Goal: Task Accomplishment & Management: Complete application form

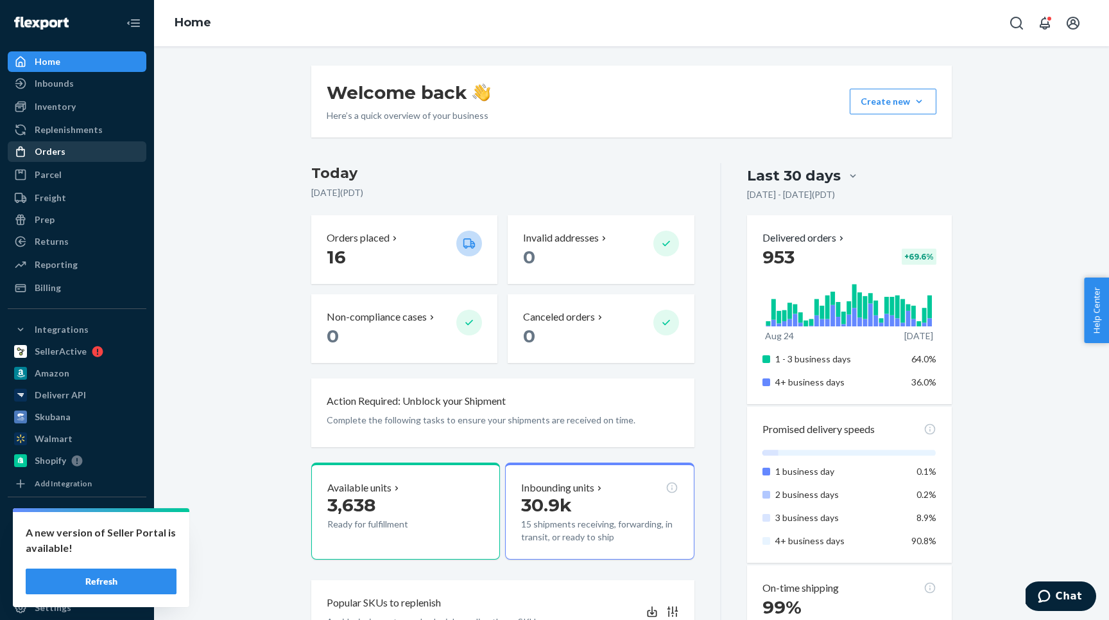
click at [74, 151] on div "Orders" at bounding box center [77, 152] width 136 height 18
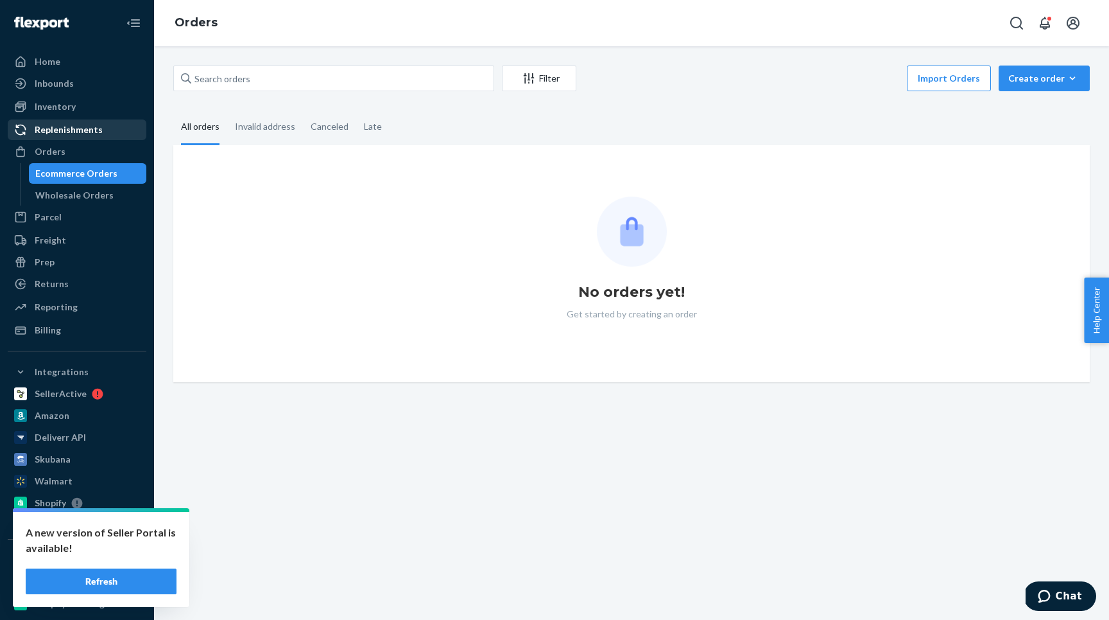
click at [80, 126] on div "Replenishments" at bounding box center [69, 129] width 68 height 13
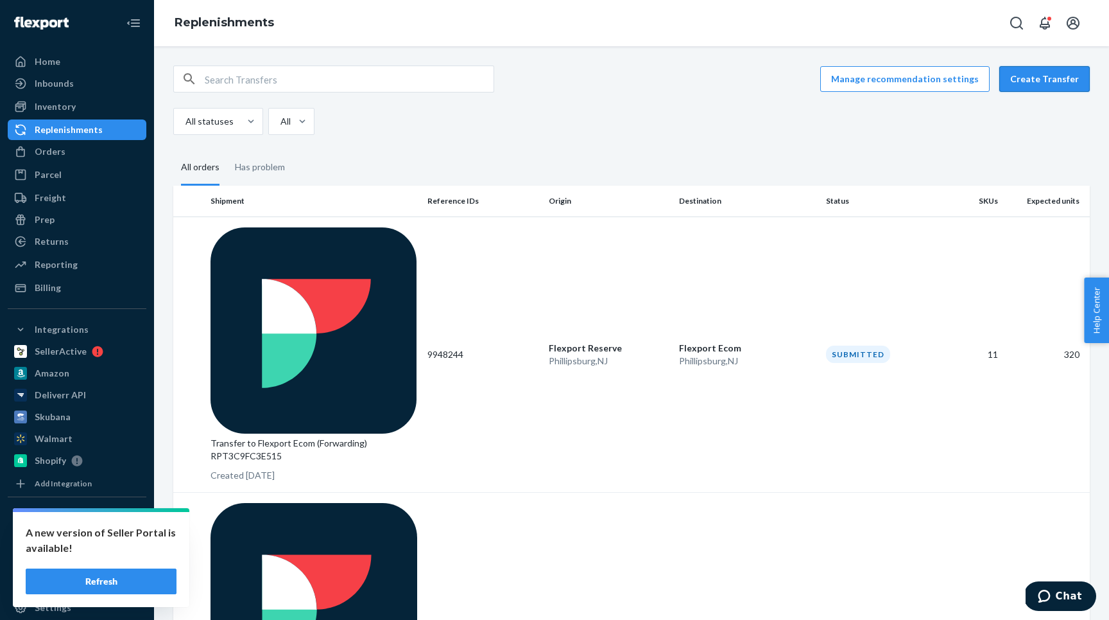
click at [1054, 78] on button "Create Transfer" at bounding box center [1045, 79] width 91 height 26
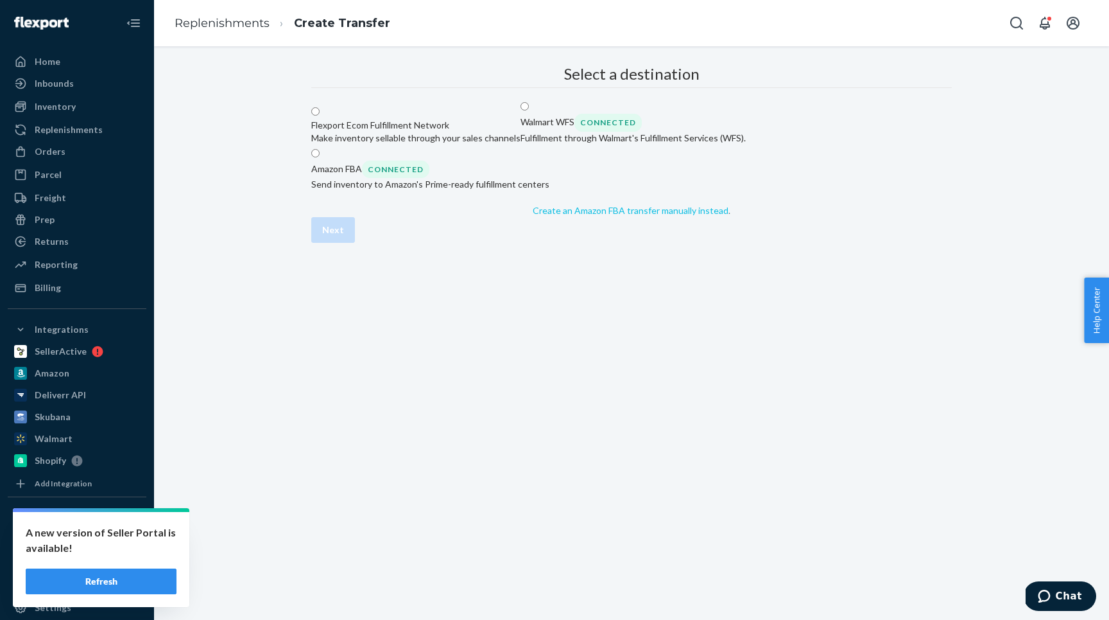
click at [565, 216] on link "Create an Amazon FBA transfer manually instead" at bounding box center [631, 210] width 196 height 11
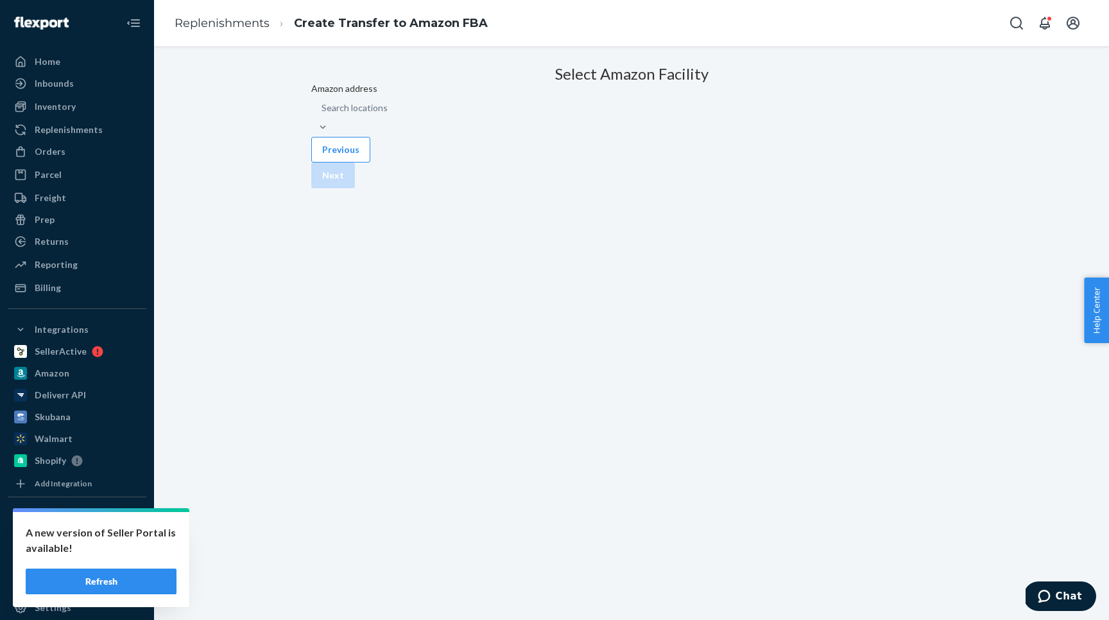
click at [467, 121] on div "Search locations" at bounding box center [631, 108] width 641 height 26
click at [323, 114] on input "Amazon address Search locations" at bounding box center [322, 107] width 1 height 13
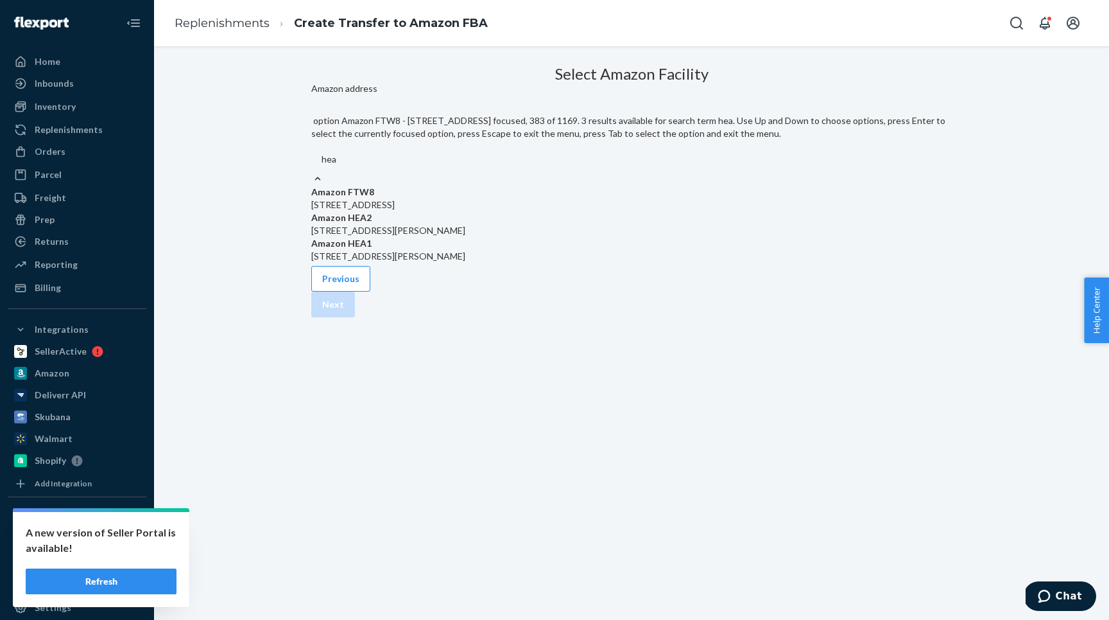
type input "hea2"
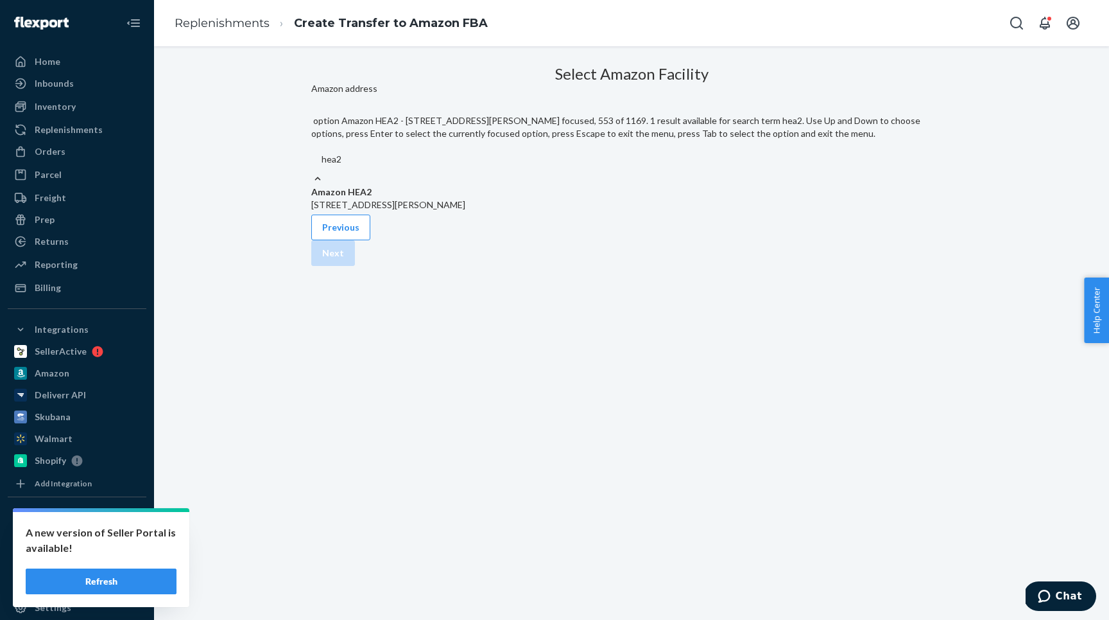
click at [473, 186] on div "Amazon HEA2 [STREET_ADDRESS][PERSON_NAME]" at bounding box center [631, 199] width 641 height 26
click at [342, 166] on input "hea2" at bounding box center [332, 159] width 21 height 13
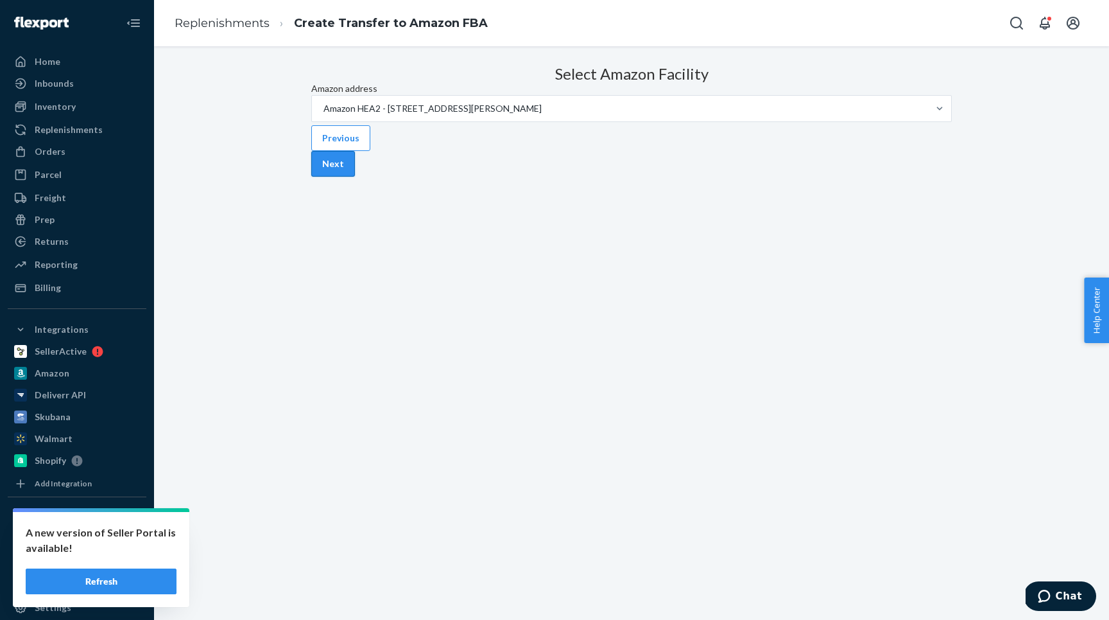
click at [355, 177] on button "Next" at bounding box center [333, 164] width 44 height 26
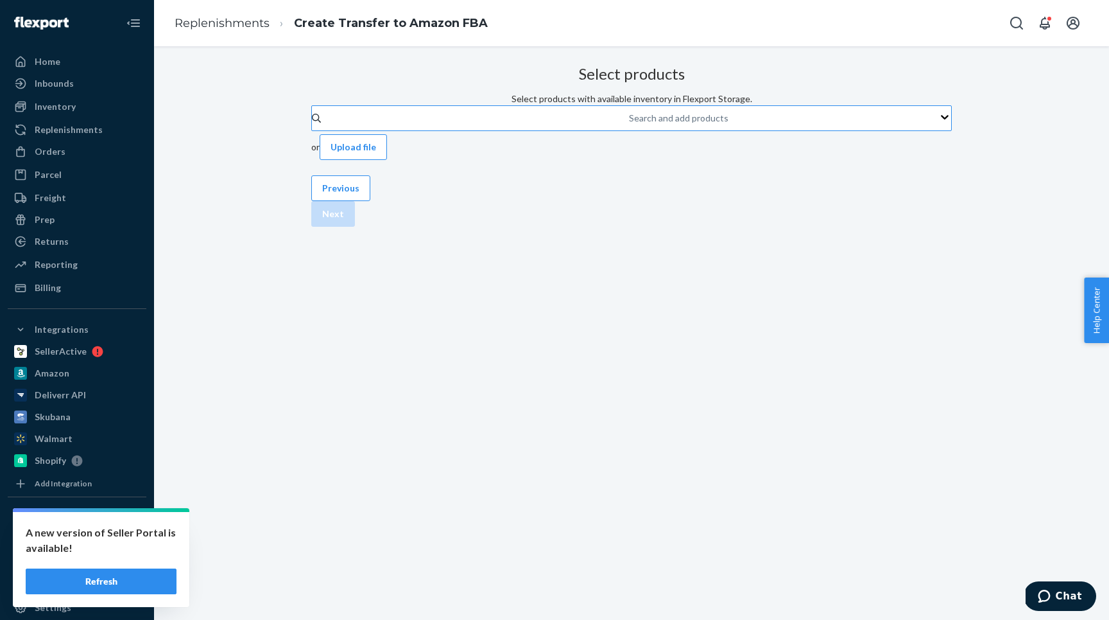
click at [629, 125] on div "Search and add products" at bounding box center [679, 118] width 100 height 13
click at [629, 125] on input "Search and add products" at bounding box center [629, 118] width 1 height 13
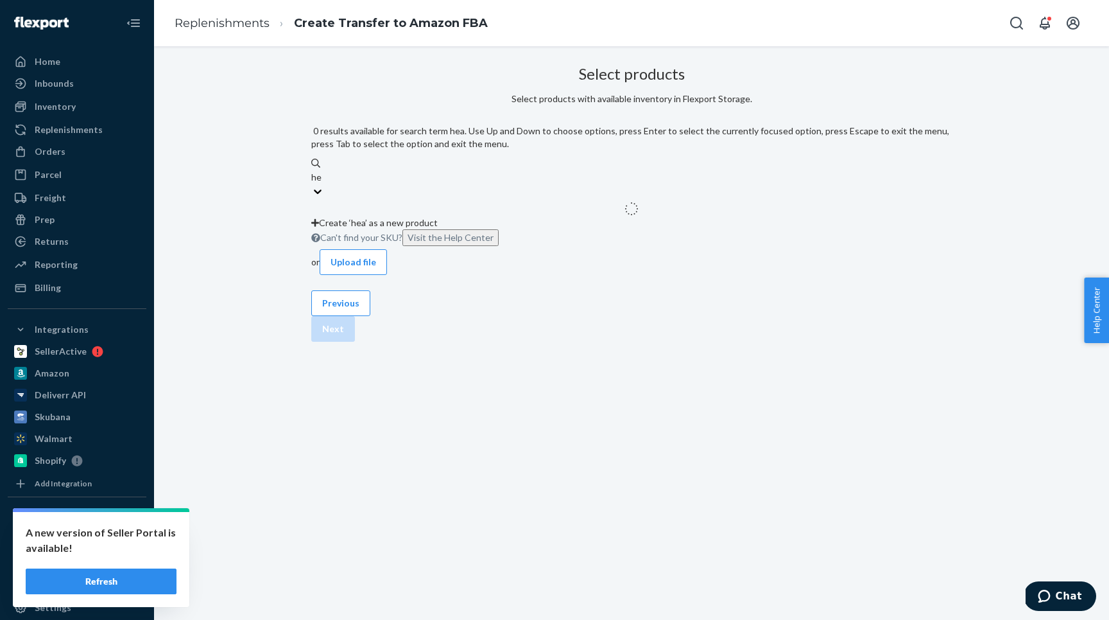
type input "h"
type input "c"
type input "recy-char"
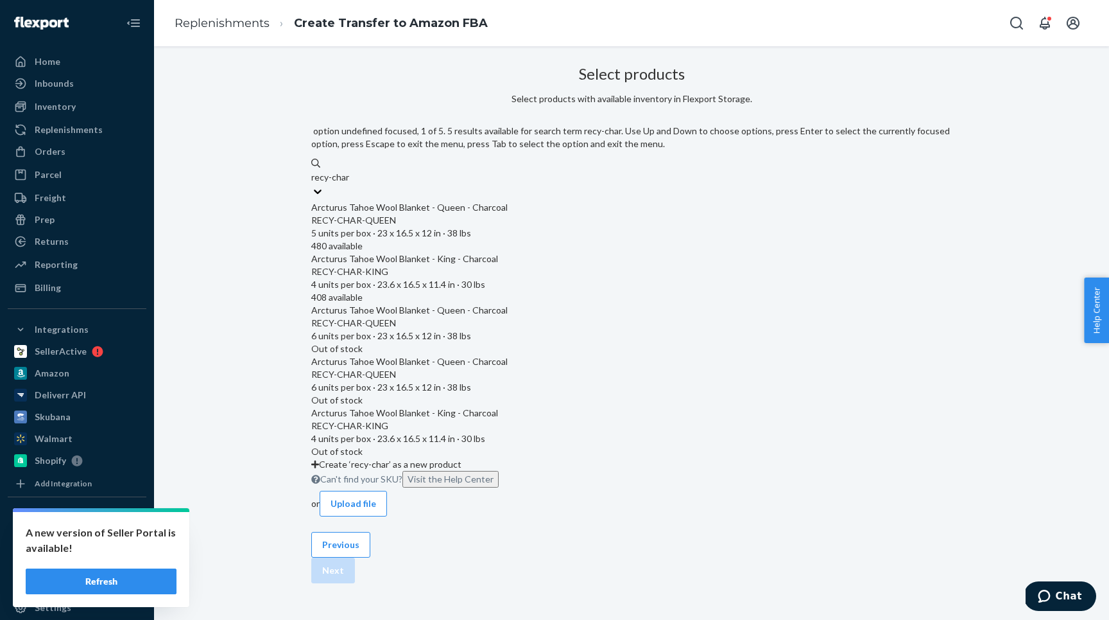
click at [483, 201] on div "Arcturus Tahoe Wool Blanket - Queen - Charcoal" at bounding box center [631, 207] width 641 height 13
click at [351, 184] on input "recy-char" at bounding box center [330, 177] width 39 height 13
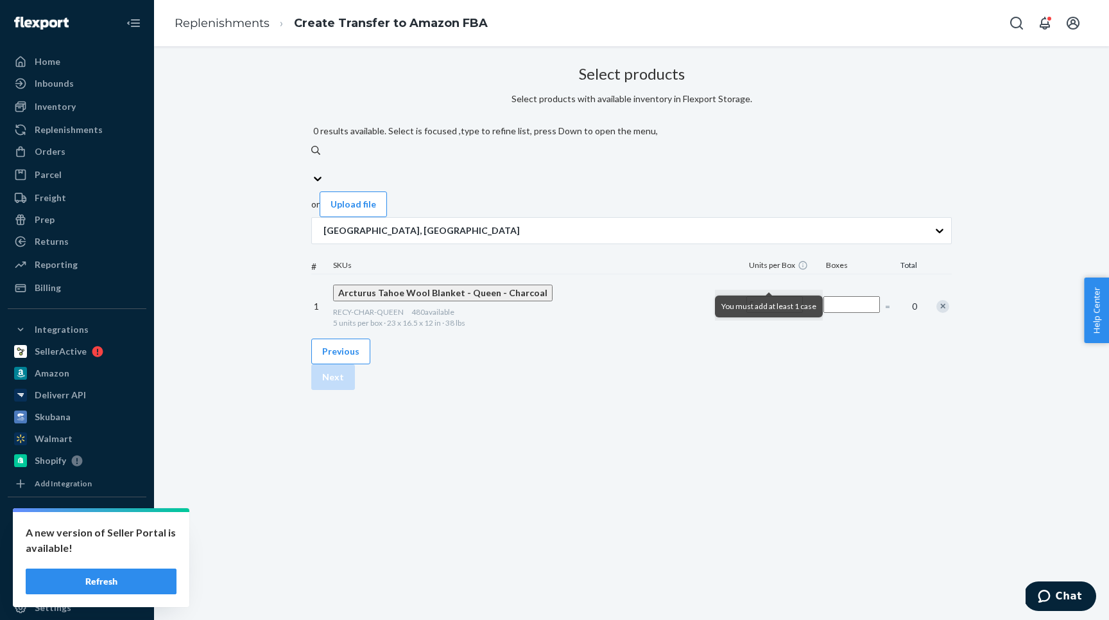
click at [824, 296] on input "Number of boxes" at bounding box center [852, 304] width 57 height 17
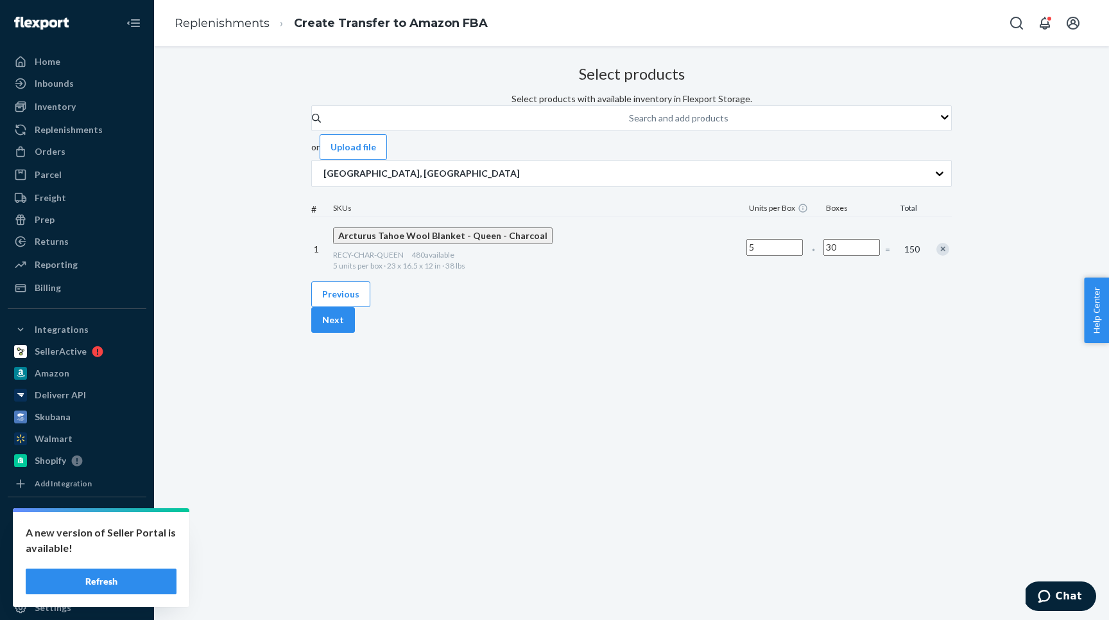
type input "30"
click at [629, 125] on div "Search and add products" at bounding box center [679, 118] width 100 height 13
click at [629, 125] on input "Search and add products" at bounding box center [629, 118] width 1 height 13
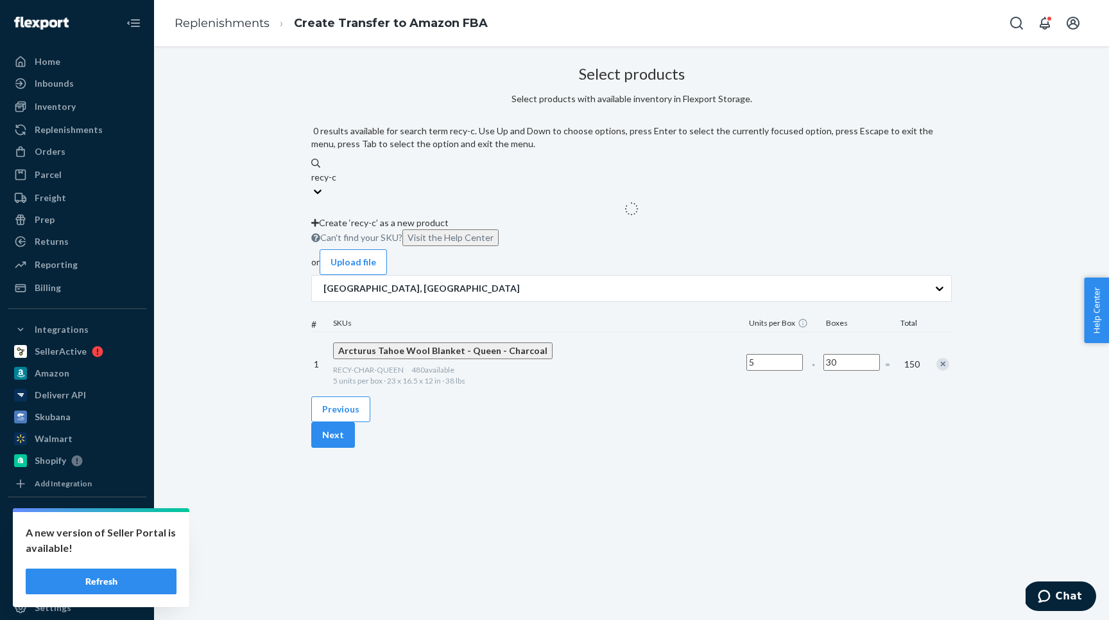
type input "recy-ch"
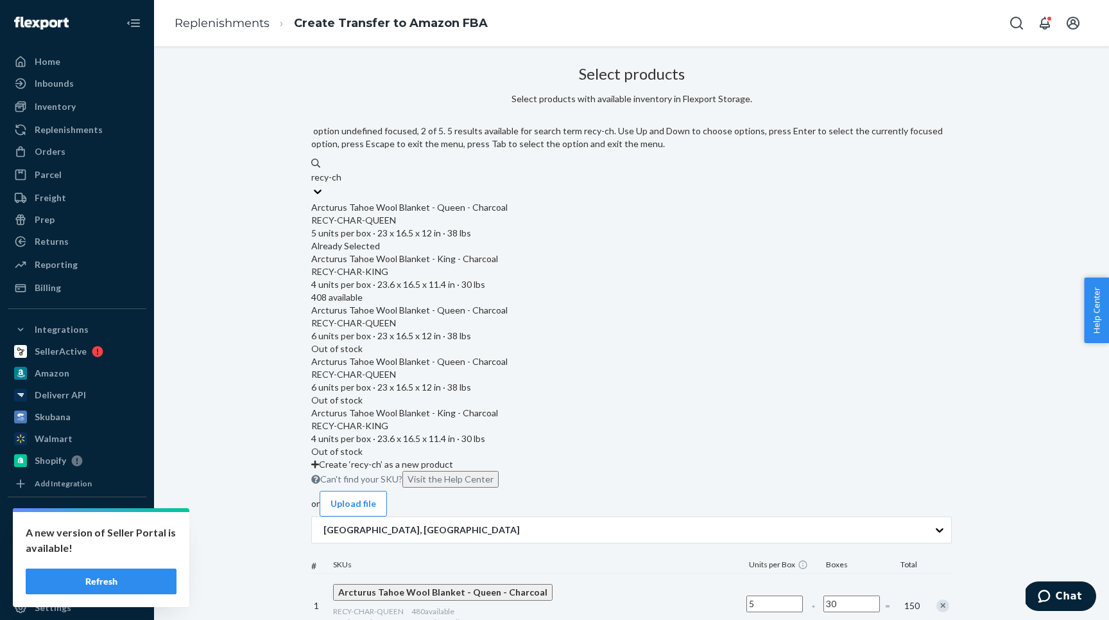
click at [443, 265] on div "RECY-CHAR-KING" at bounding box center [631, 271] width 641 height 13
click at [342, 184] on input "recy-ch" at bounding box center [326, 177] width 31 height 13
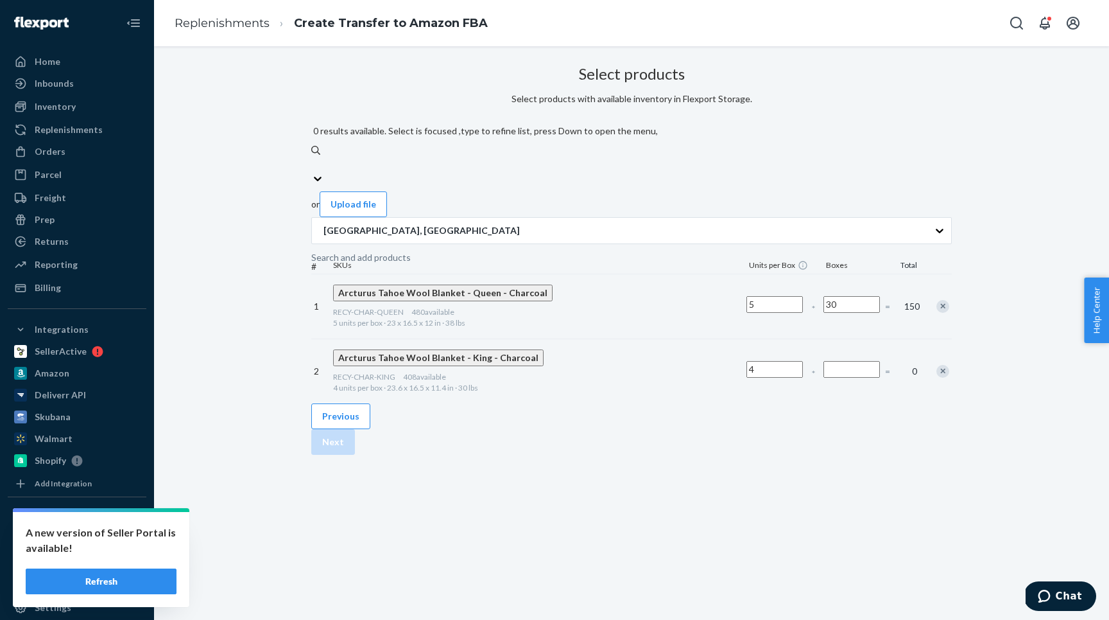
click at [824, 361] on input "Number of boxes" at bounding box center [852, 369] width 57 height 17
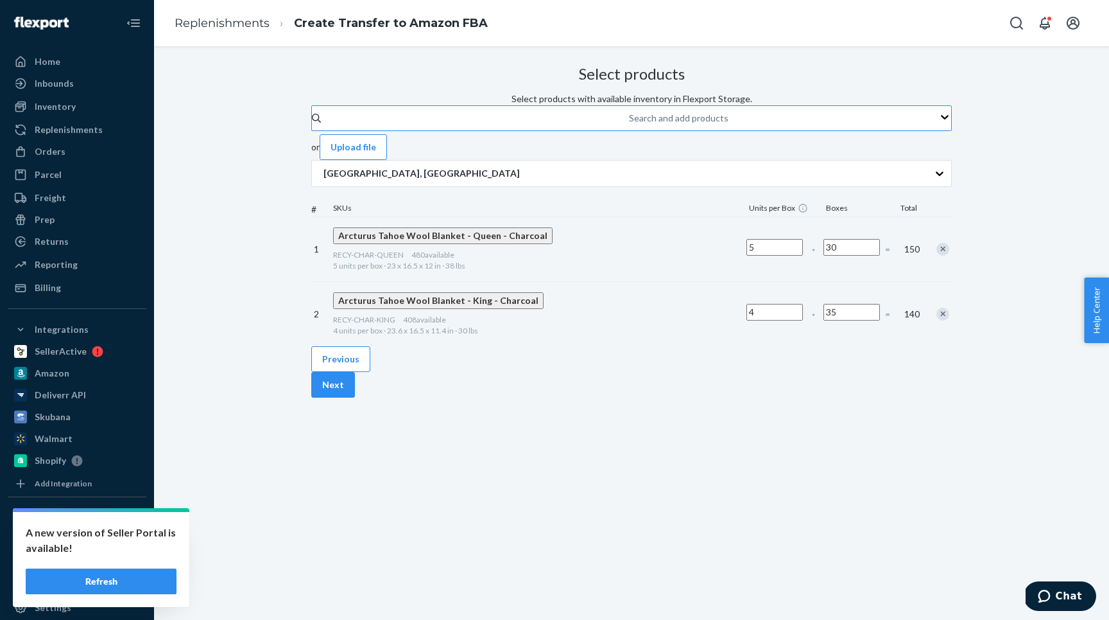
type input "35"
click at [811, 397] on div "Previous Next" at bounding box center [631, 371] width 641 height 51
click at [355, 397] on button "Next" at bounding box center [333, 385] width 44 height 26
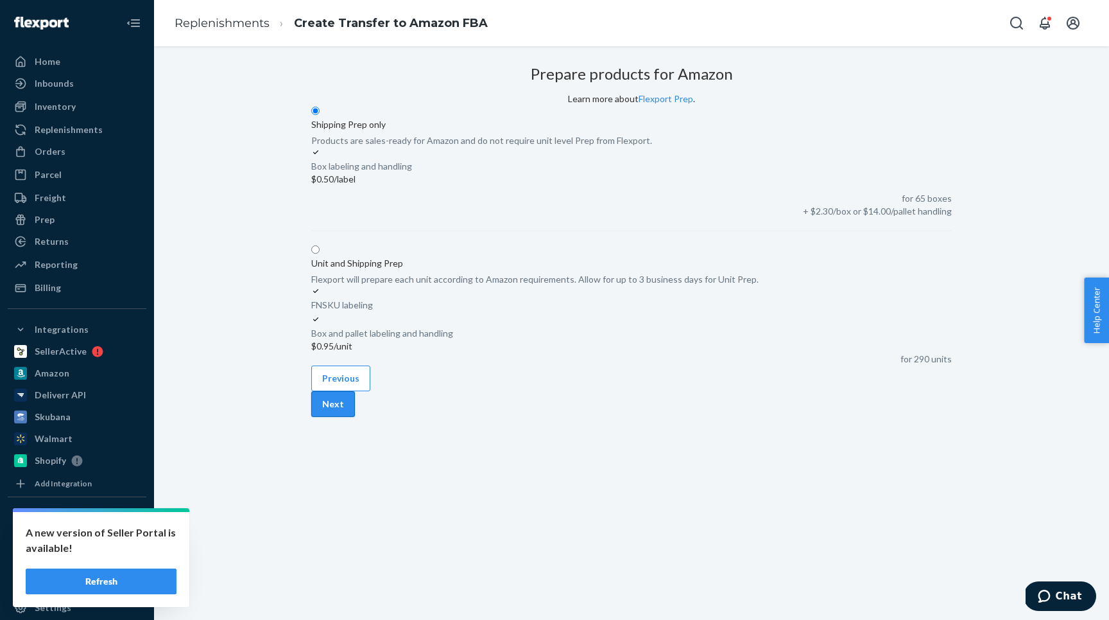
click at [355, 417] on button "Next" at bounding box center [333, 404] width 44 height 26
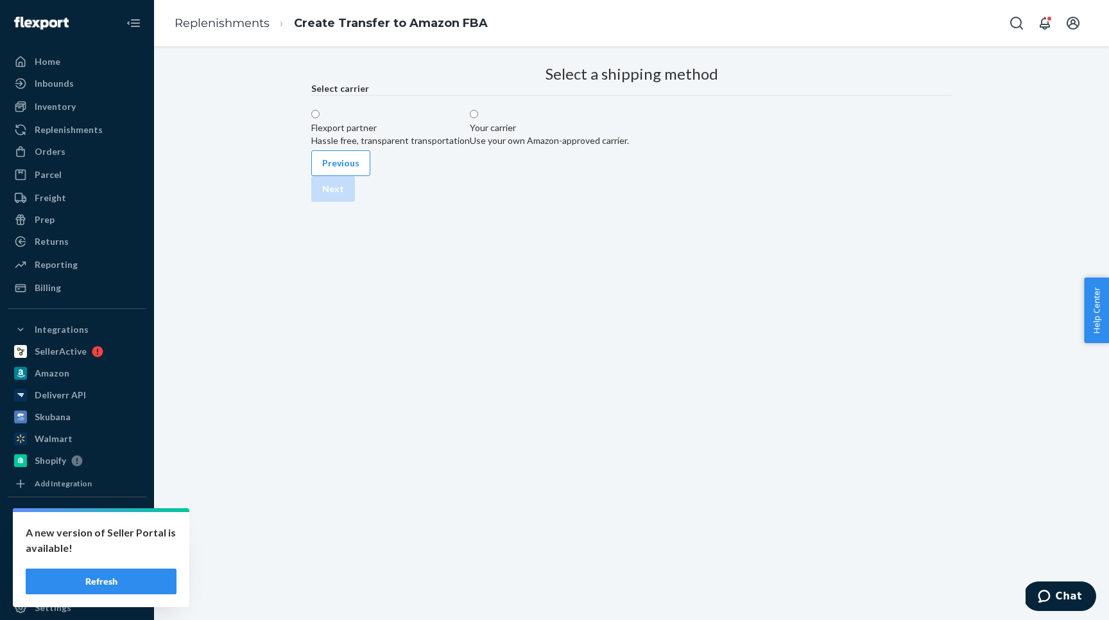
click at [629, 147] on div "Use your own Amazon-approved carrier." at bounding box center [549, 140] width 159 height 13
click at [478, 118] on input "Your carrier Use your own Amazon-approved carrier." at bounding box center [474, 114] width 8 height 8
radio input "true"
click at [391, 202] on div "LTL/FTL (Palletized)" at bounding box center [351, 195] width 80 height 13
click at [320, 186] on input "LTL/FTL (Palletized)" at bounding box center [315, 182] width 8 height 8
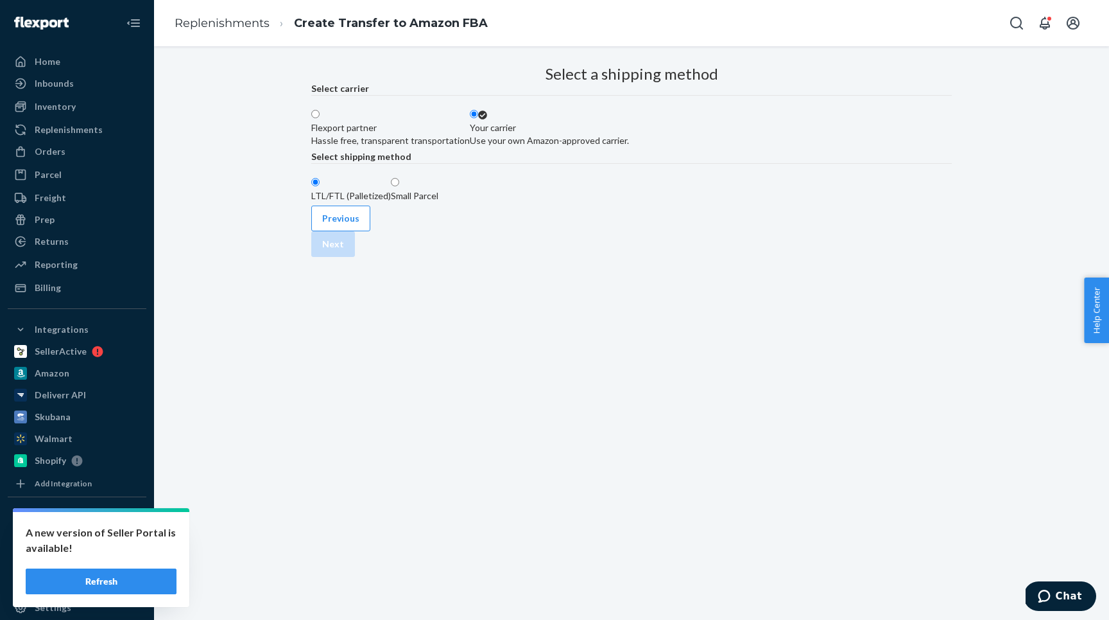
radio input "true"
click at [933, 257] on div "Previous Next" at bounding box center [631, 230] width 641 height 51
click at [355, 257] on button "Next" at bounding box center [333, 244] width 44 height 26
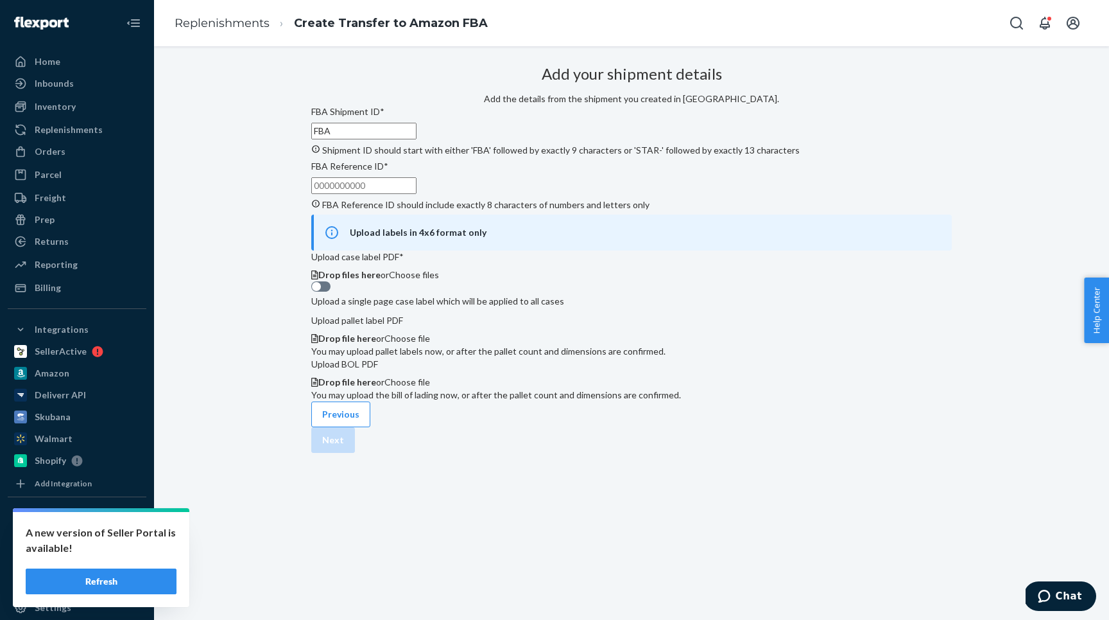
click at [417, 139] on input "FBA" at bounding box center [363, 131] width 105 height 17
paste input "191SCKMKD"
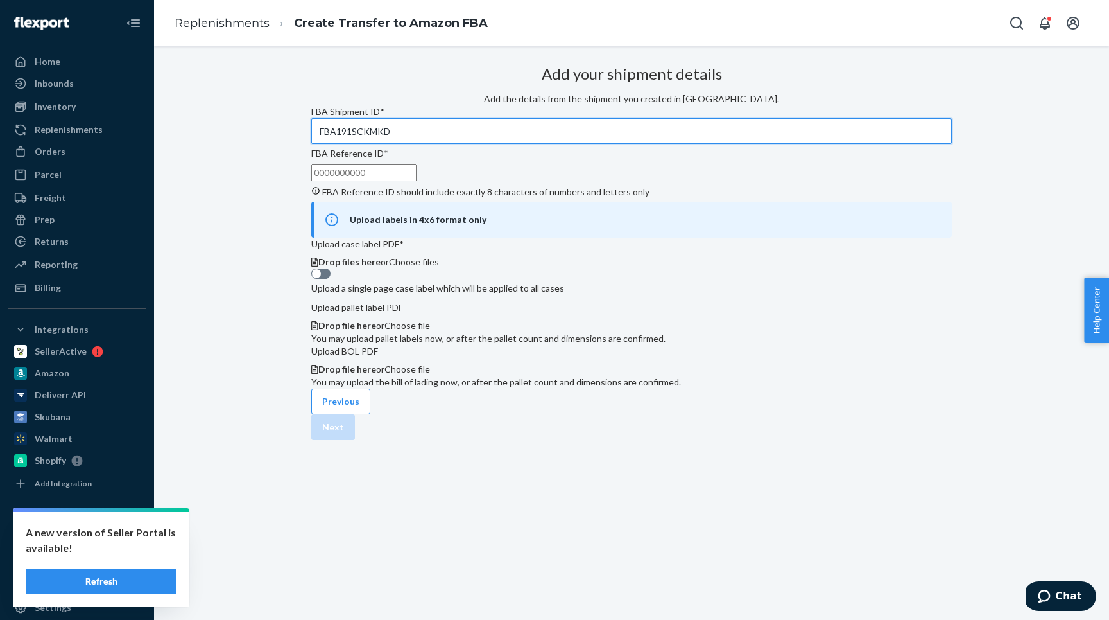
type input "FBA191SCKMKD"
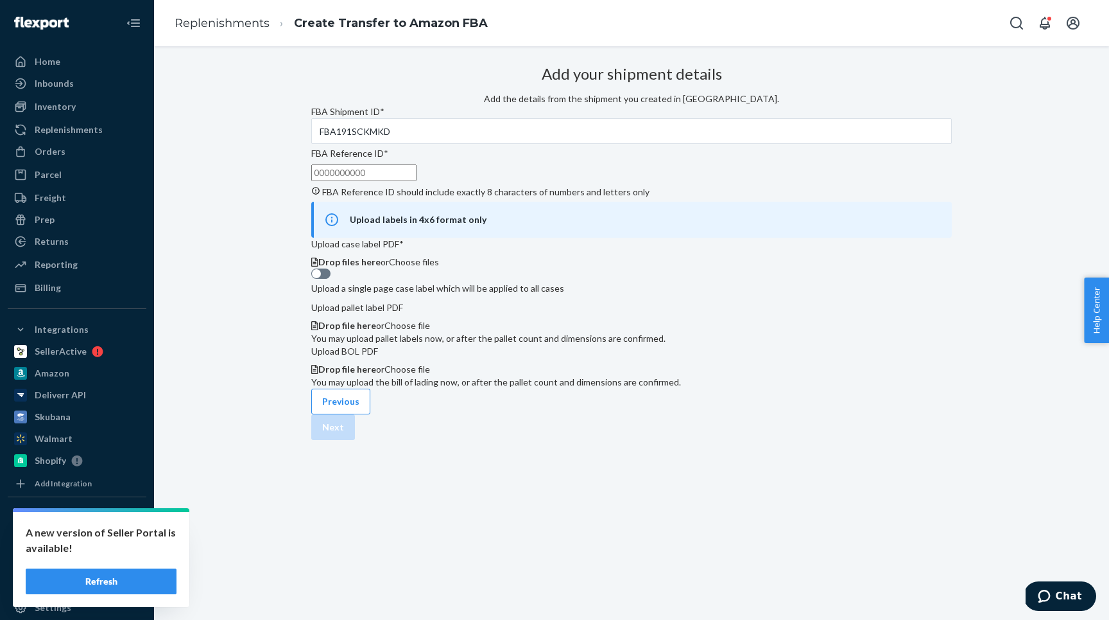
click at [419, 204] on div "Add your shipment details Add the details from the shipment you created in Sell…" at bounding box center [631, 224] width 641 height 328
click at [439, 267] on span "Choose files" at bounding box center [414, 261] width 50 height 11
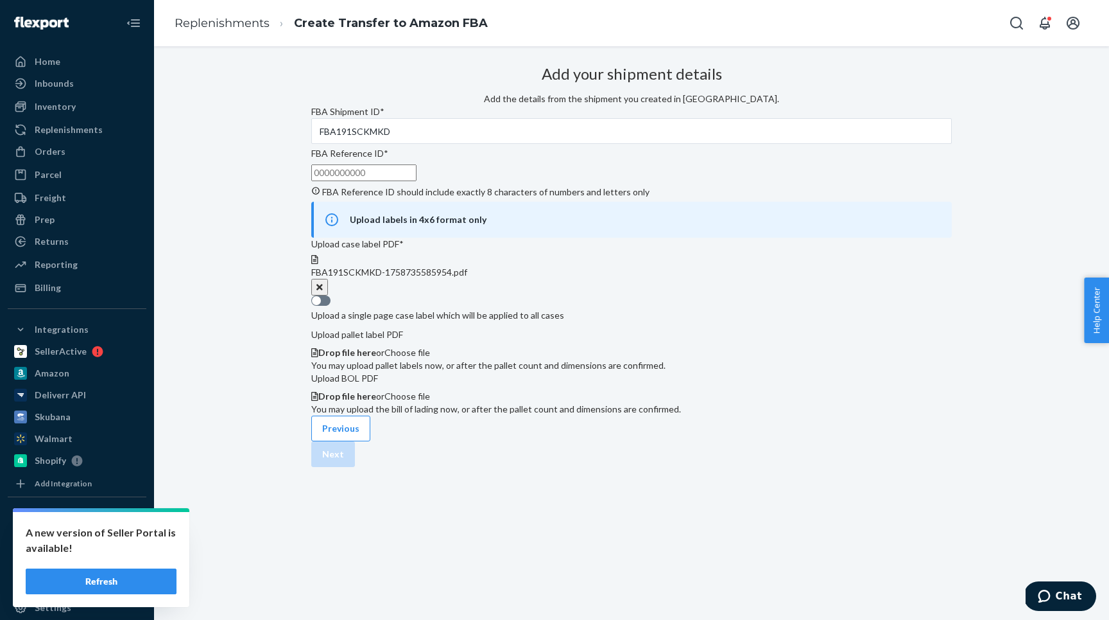
click at [417, 181] on input "FBA Reference ID * FBA Reference ID should include exactly 8 characters of numb…" at bounding box center [363, 172] width 105 height 17
paste input "3K1V4UUY"
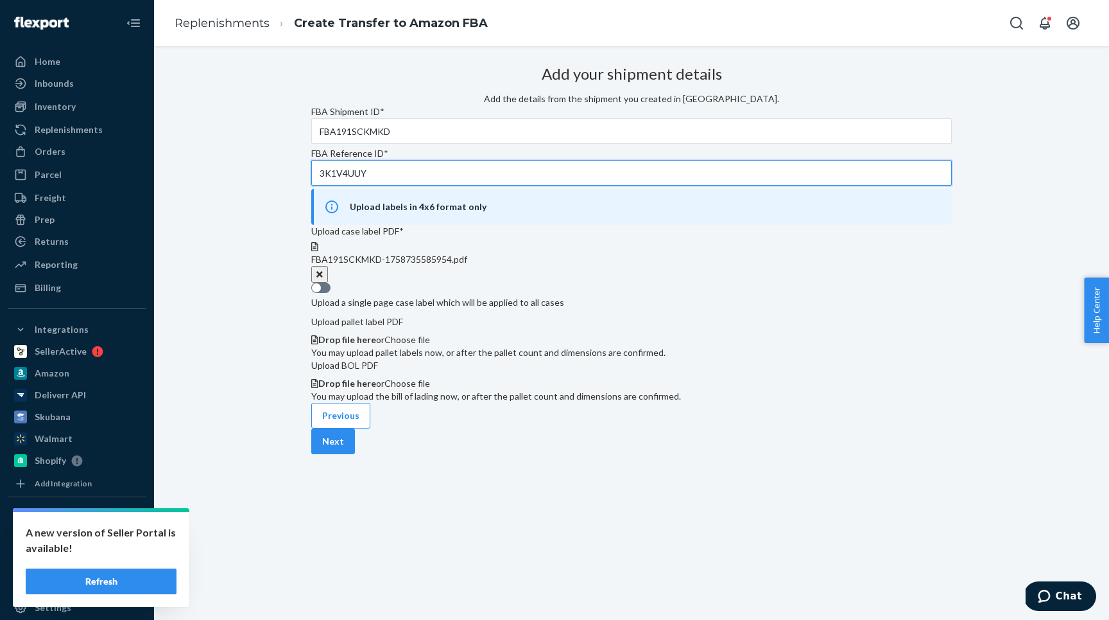
type input "3K1V4UUY"
click at [407, 331] on div "Add your shipment details Add the details from the shipment you created in Sell…" at bounding box center [631, 231] width 641 height 342
click at [355, 454] on button "Next" at bounding box center [333, 441] width 44 height 26
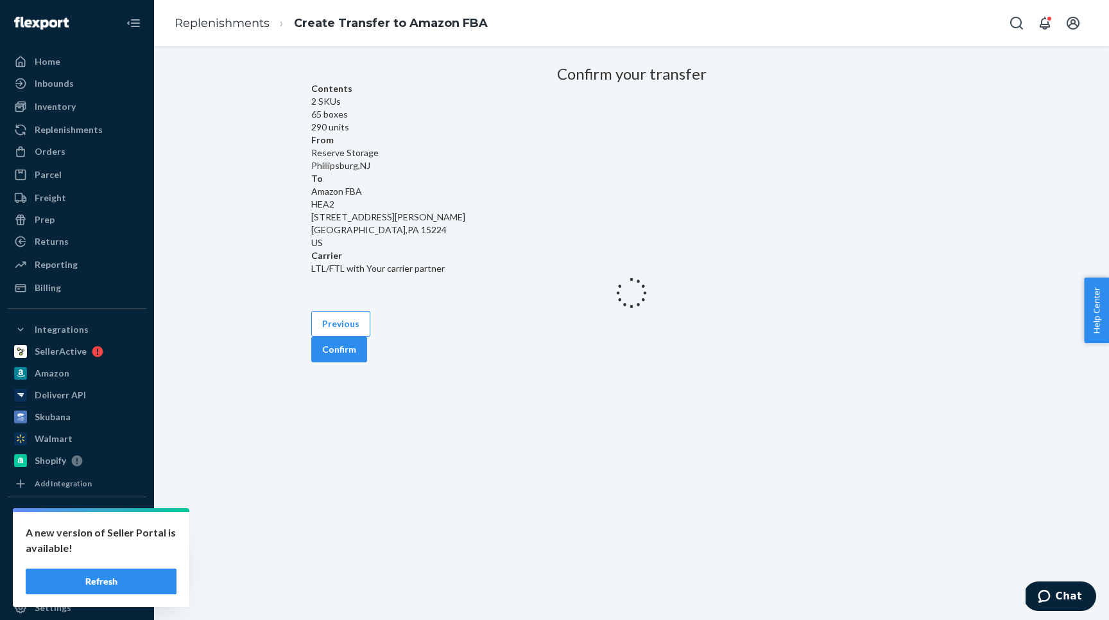
scroll to position [0, 0]
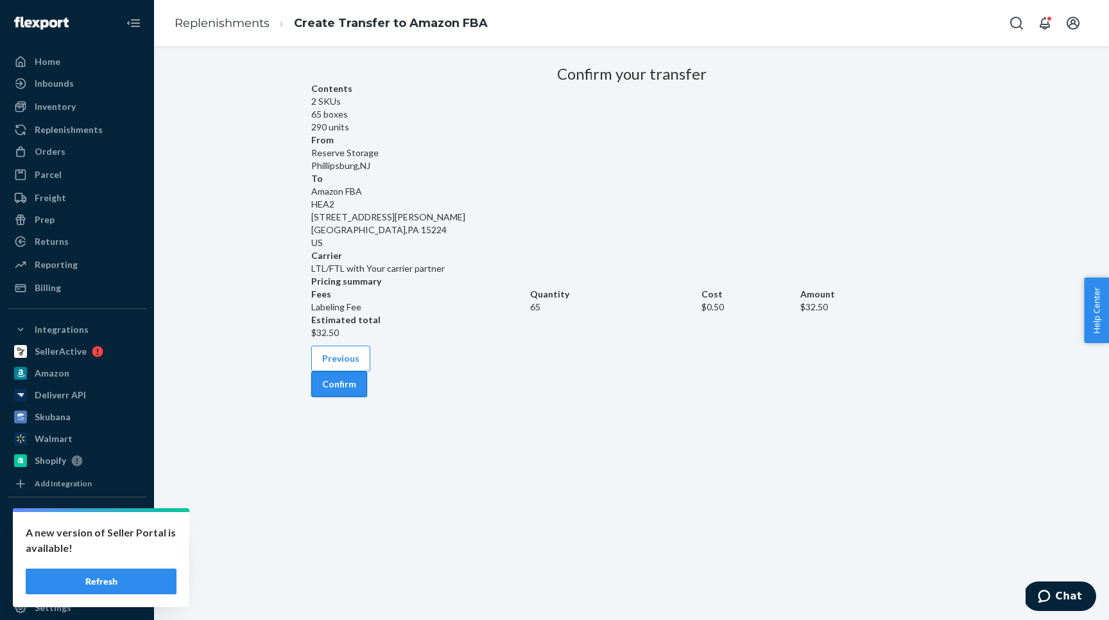
click at [367, 397] on button "Confirm" at bounding box center [339, 384] width 56 height 26
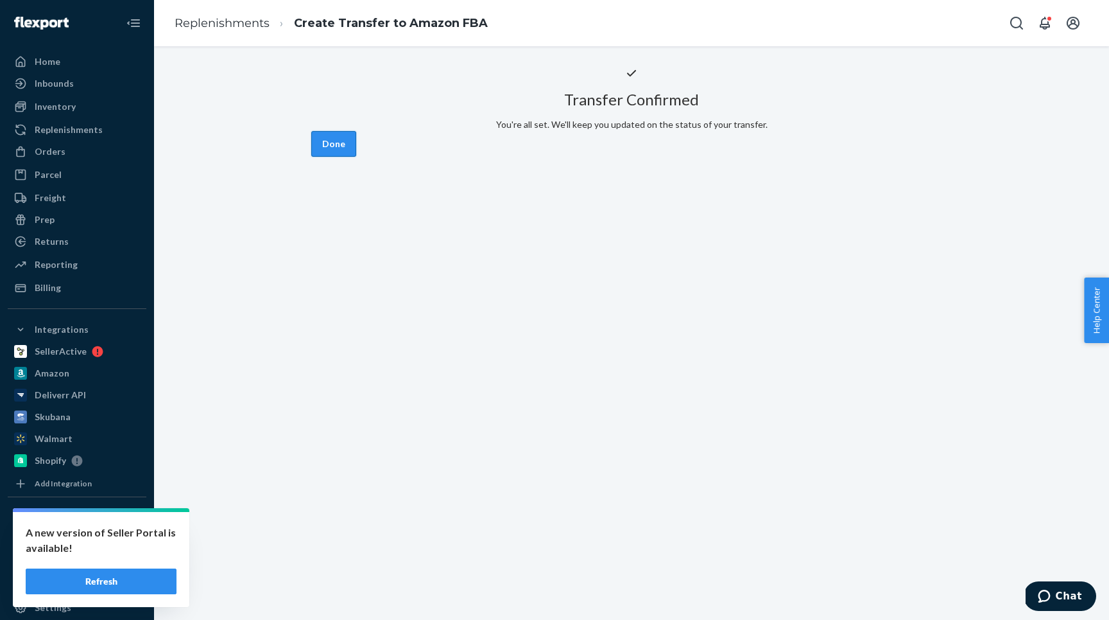
click at [356, 157] on button "Done" at bounding box center [333, 144] width 45 height 26
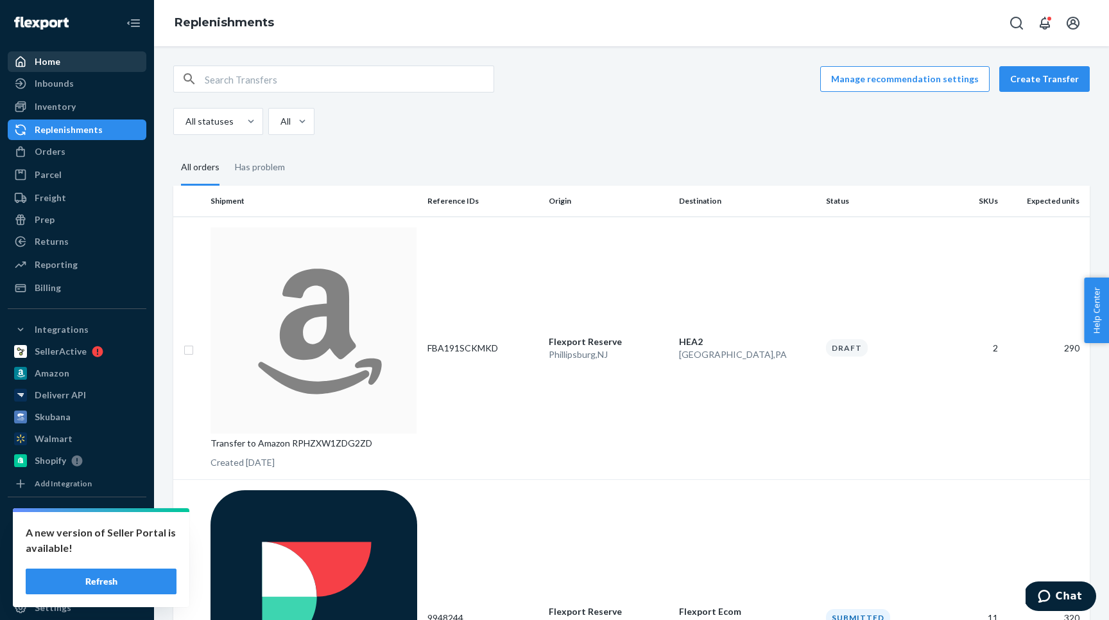
click at [87, 61] on div "Home" at bounding box center [77, 62] width 136 height 18
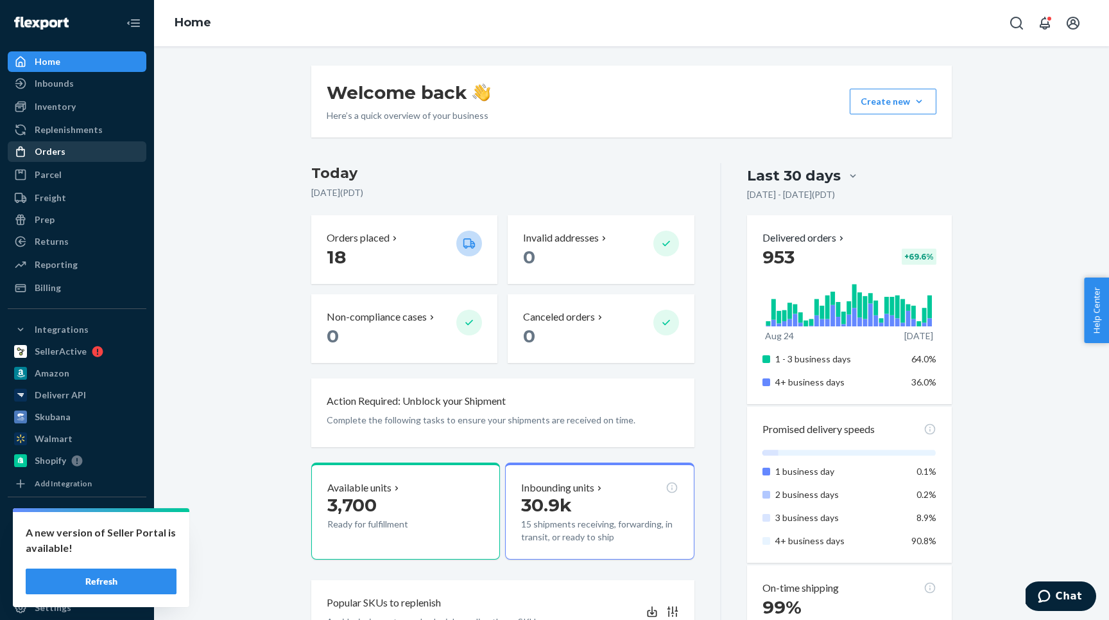
click at [53, 147] on div "Orders" at bounding box center [50, 151] width 31 height 13
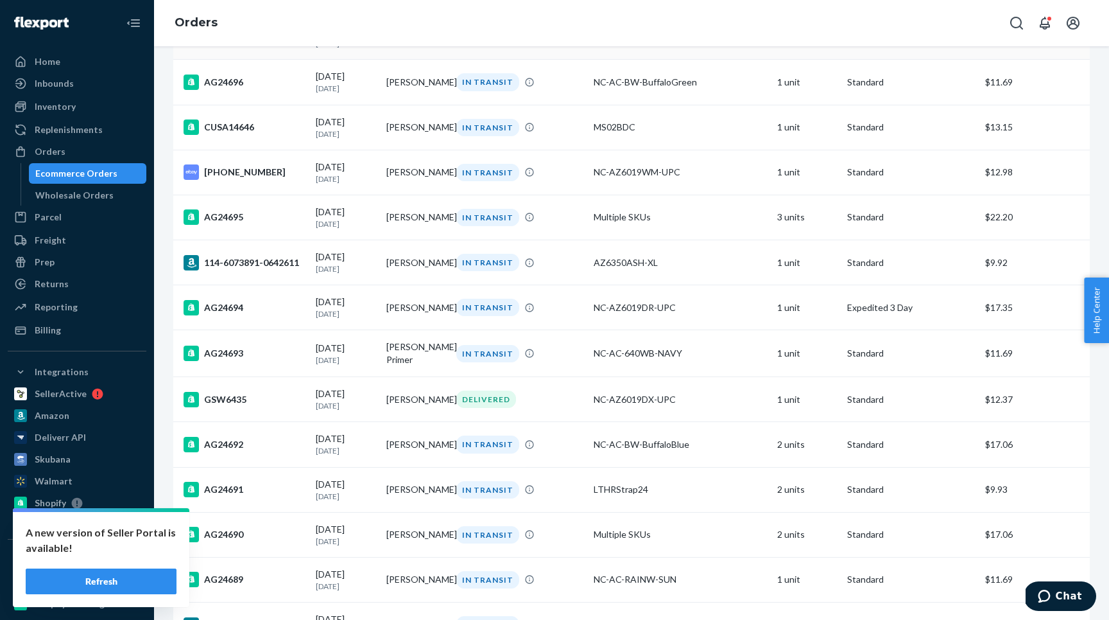
scroll to position [471, 0]
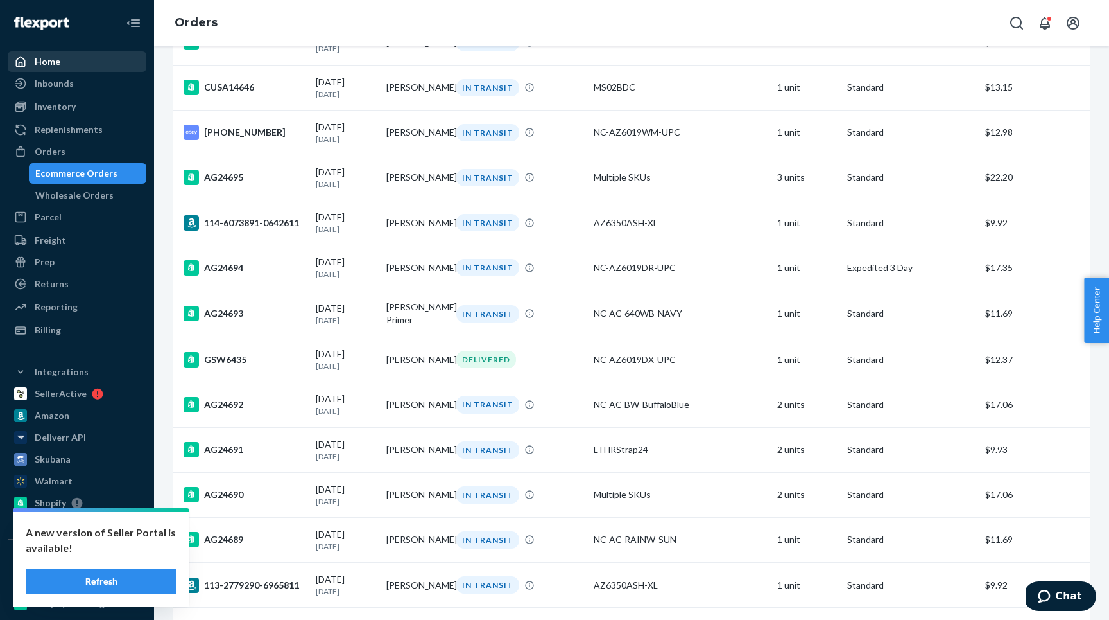
click at [53, 63] on div "Home" at bounding box center [48, 61] width 26 height 13
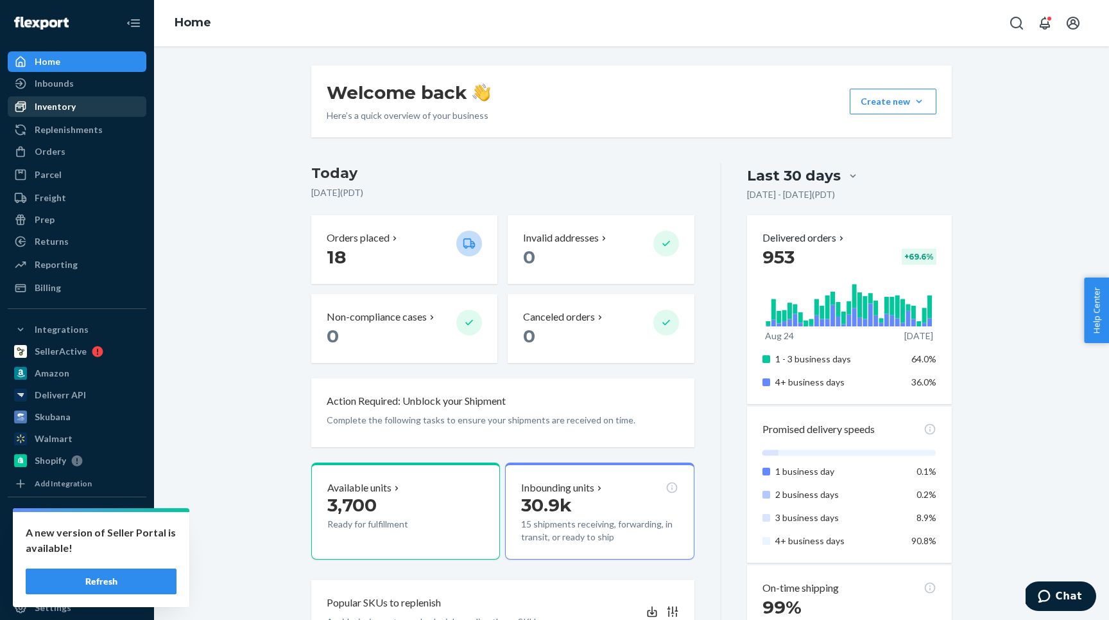
click at [63, 100] on div "Inventory" at bounding box center [55, 106] width 41 height 13
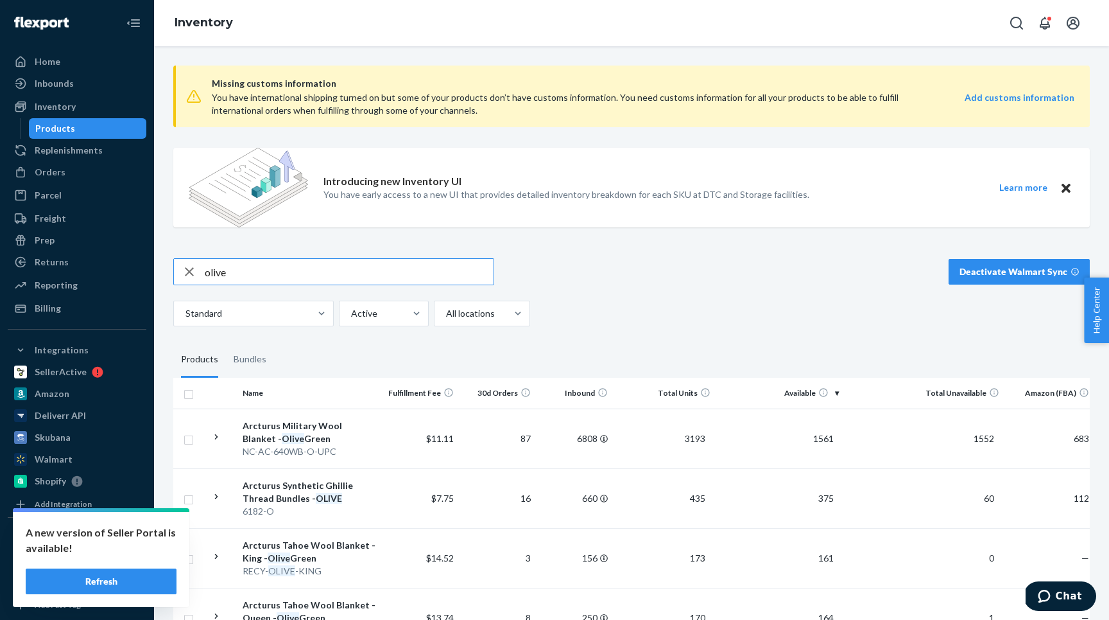
click at [275, 259] on input "olive" at bounding box center [349, 272] width 289 height 26
type input "DBMWNL67GRO"
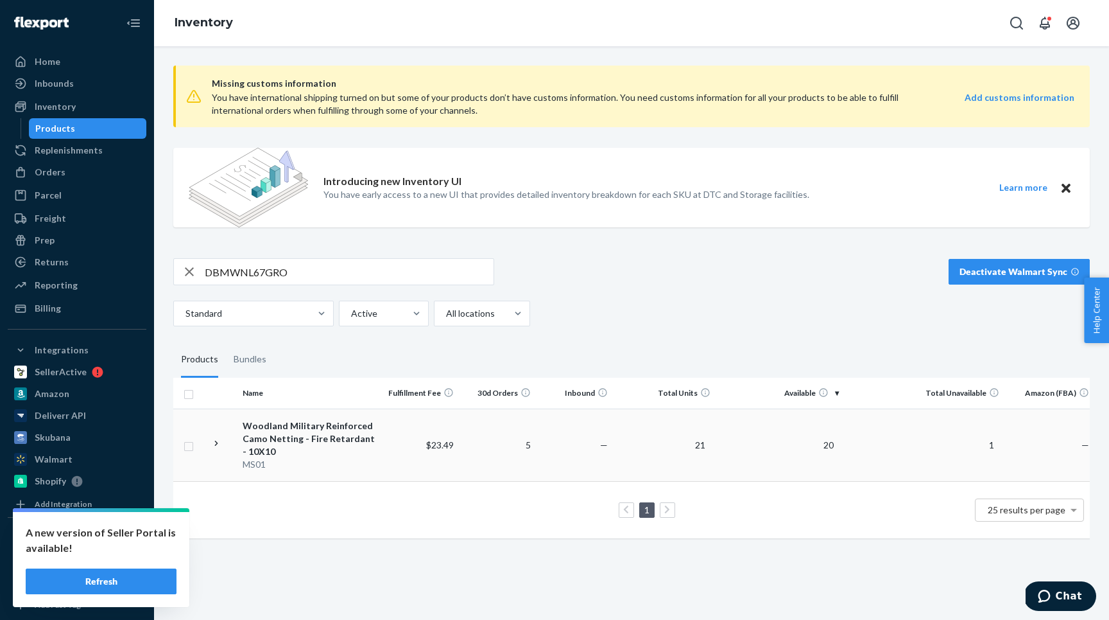
click at [222, 440] on icon at bounding box center [217, 443] width 12 height 12
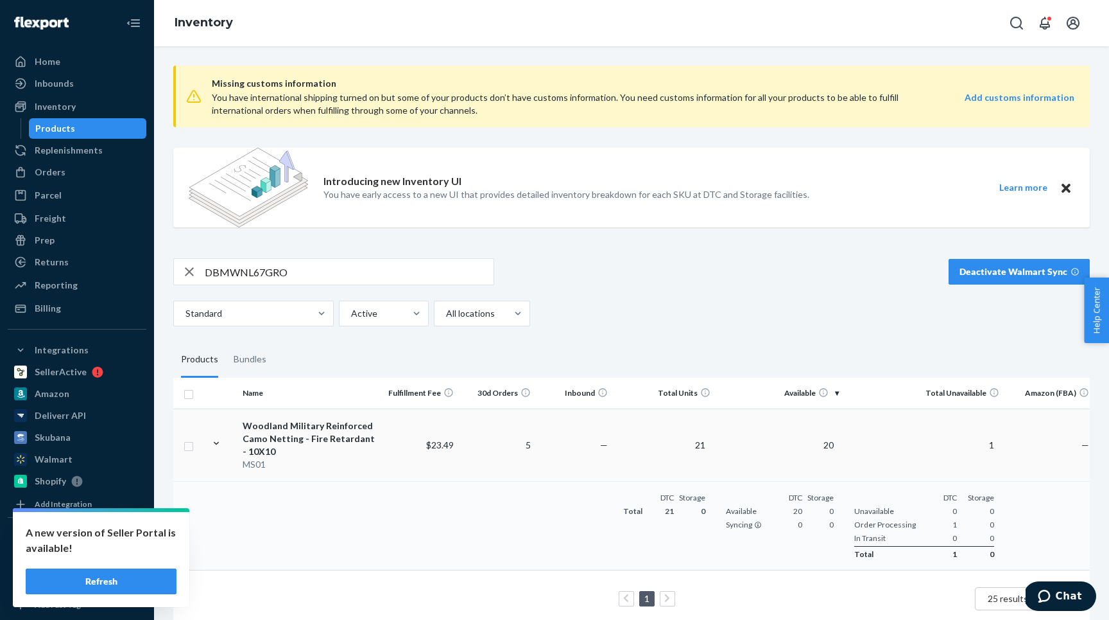
click at [361, 433] on div "Woodland Military Reinforced Camo Netting - Fire Retardant - 10X10" at bounding box center [310, 438] width 134 height 39
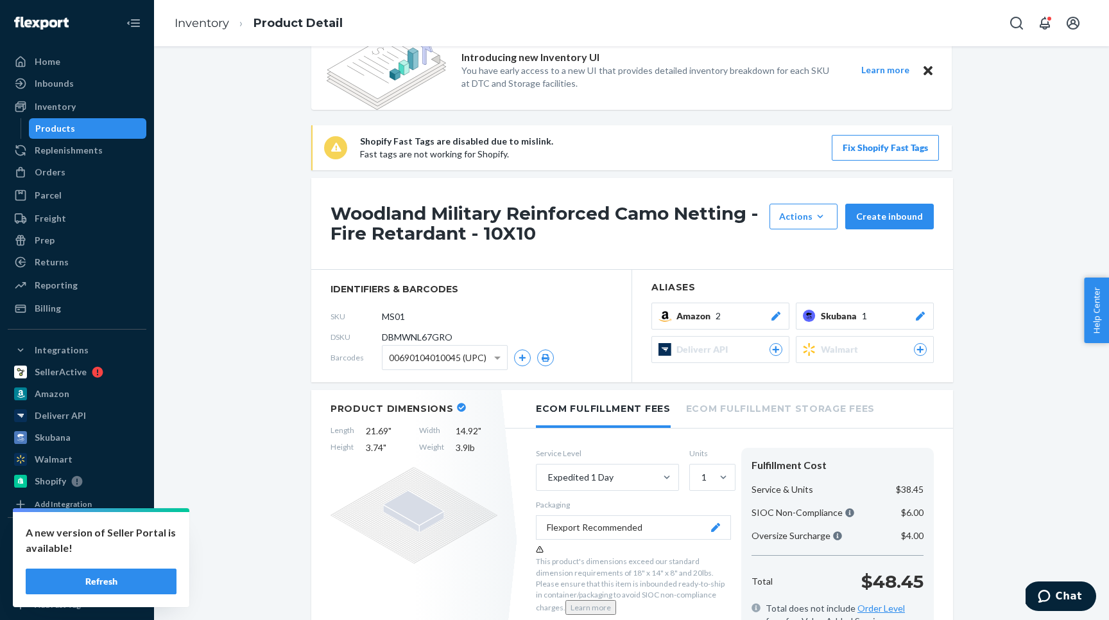
scroll to position [46, 0]
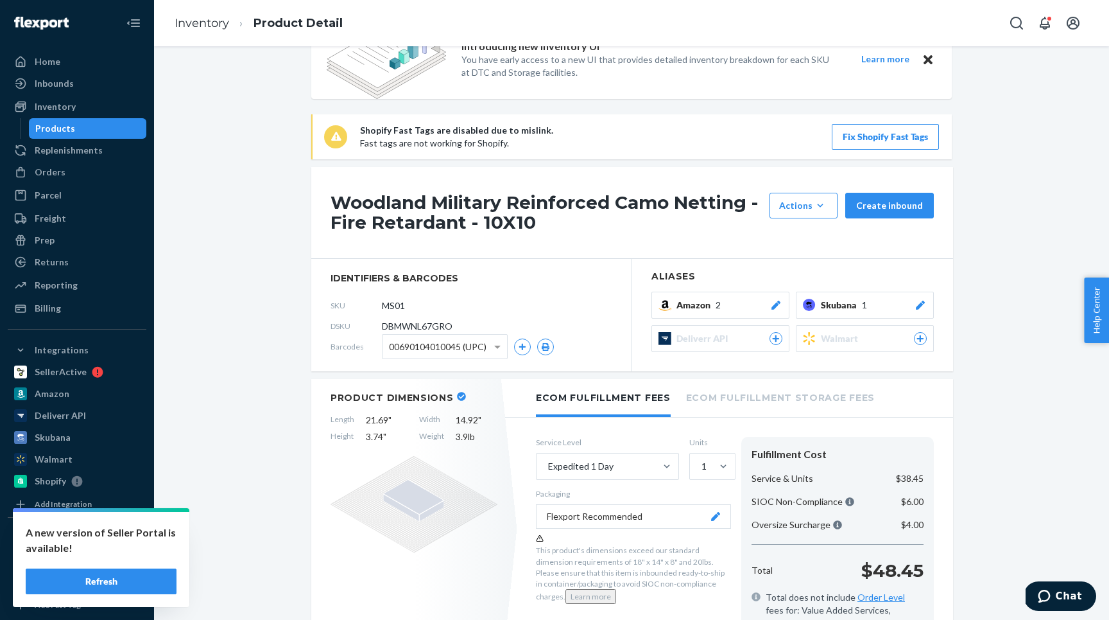
click at [603, 507] on button "Flexport Recommended" at bounding box center [633, 516] width 195 height 24
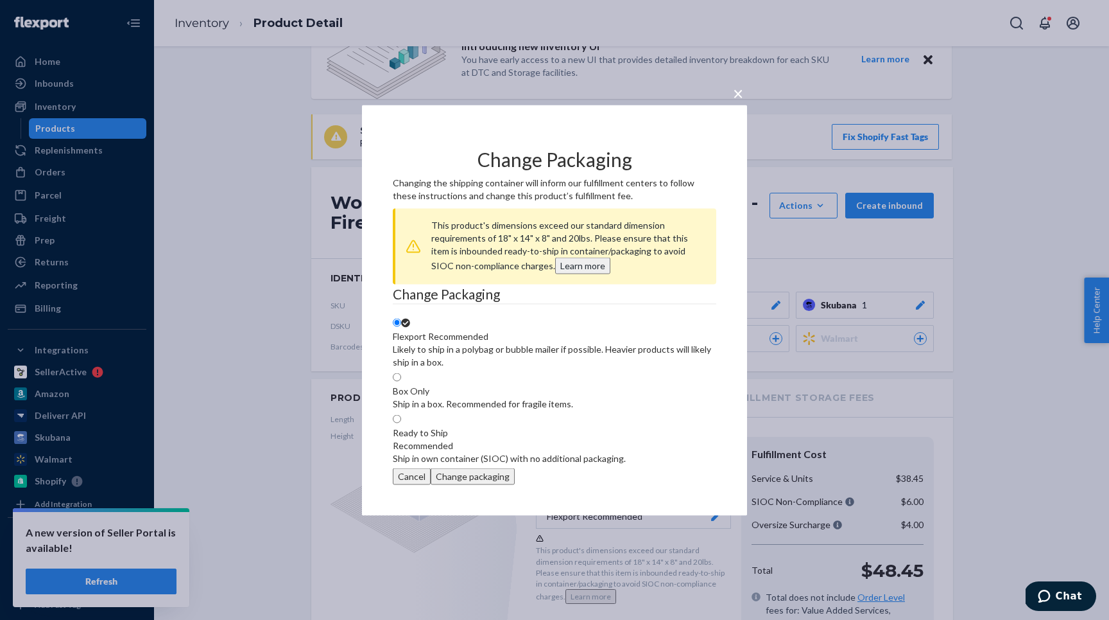
click at [471, 444] on div "Ready to Ship Recommended" at bounding box center [509, 439] width 233 height 26
click at [401, 422] on input "Ready to Ship Recommended Ship in own container (SIOC) with no additional packa…" at bounding box center [397, 418] width 8 height 8
radio input "true"
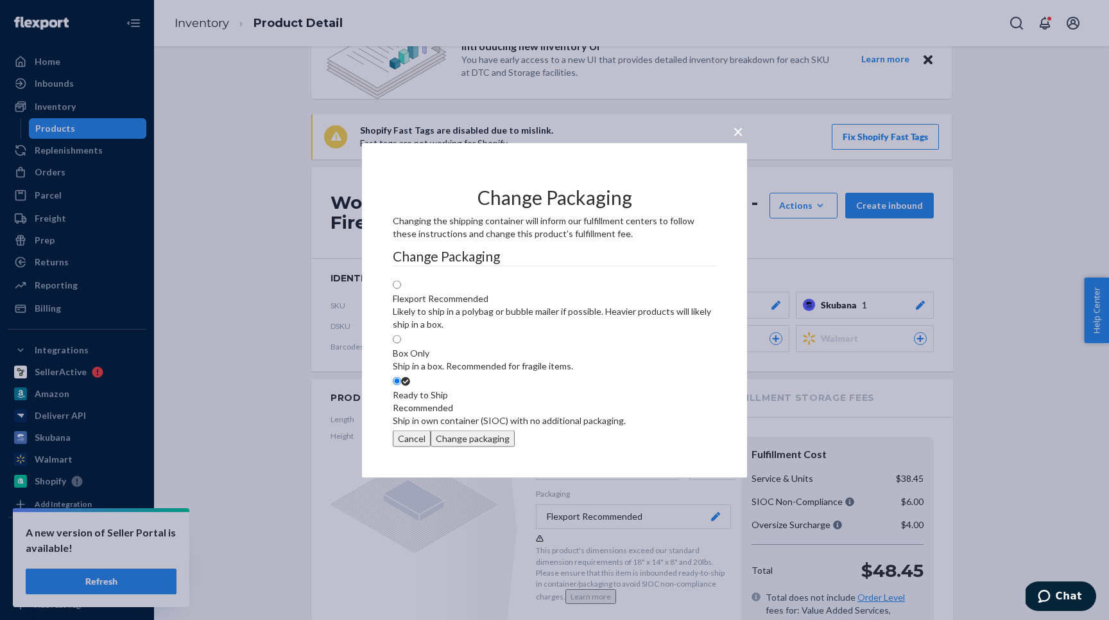
click at [515, 446] on button "Change packaging" at bounding box center [473, 438] width 84 height 17
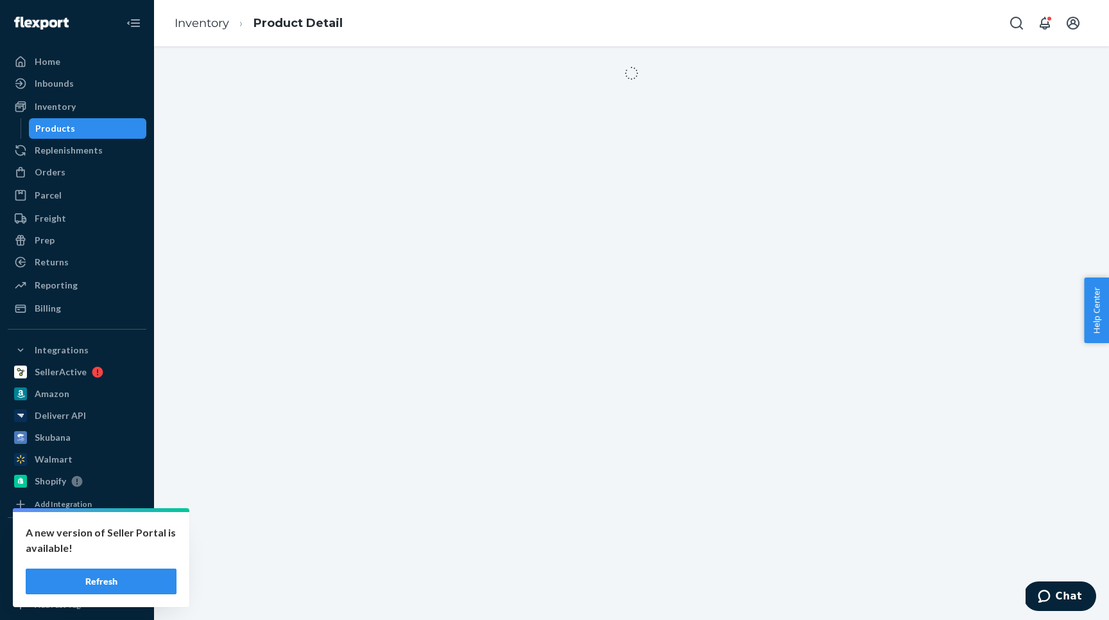
scroll to position [0, 0]
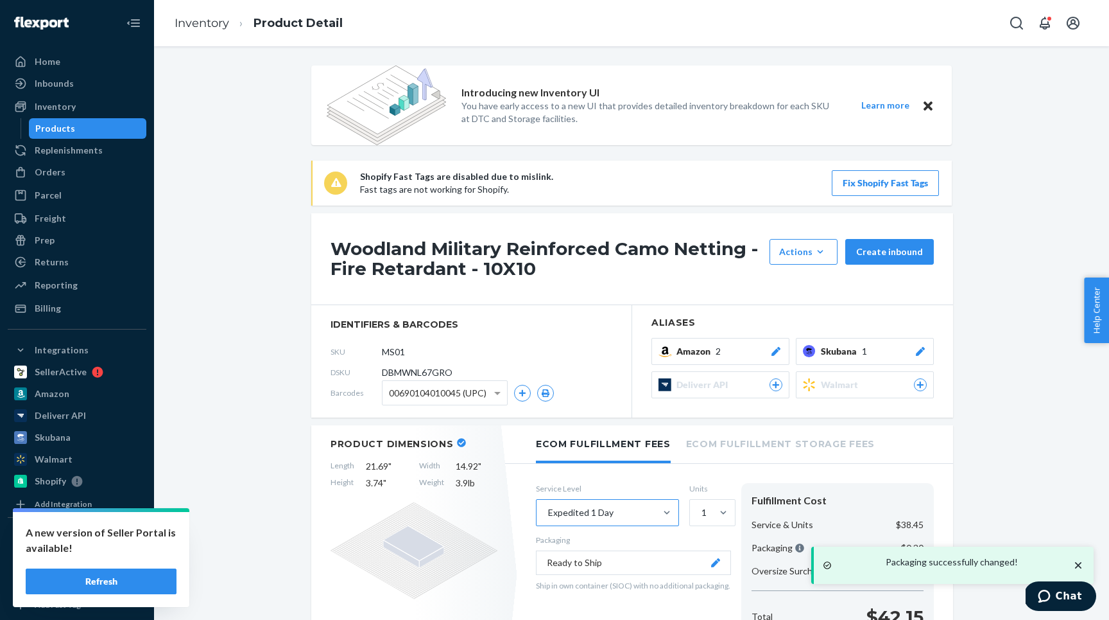
click at [602, 515] on div "Expedited 1 Day" at bounding box center [580, 512] width 65 height 13
click at [548, 515] on input "Expedited 1 Day" at bounding box center [547, 512] width 1 height 13
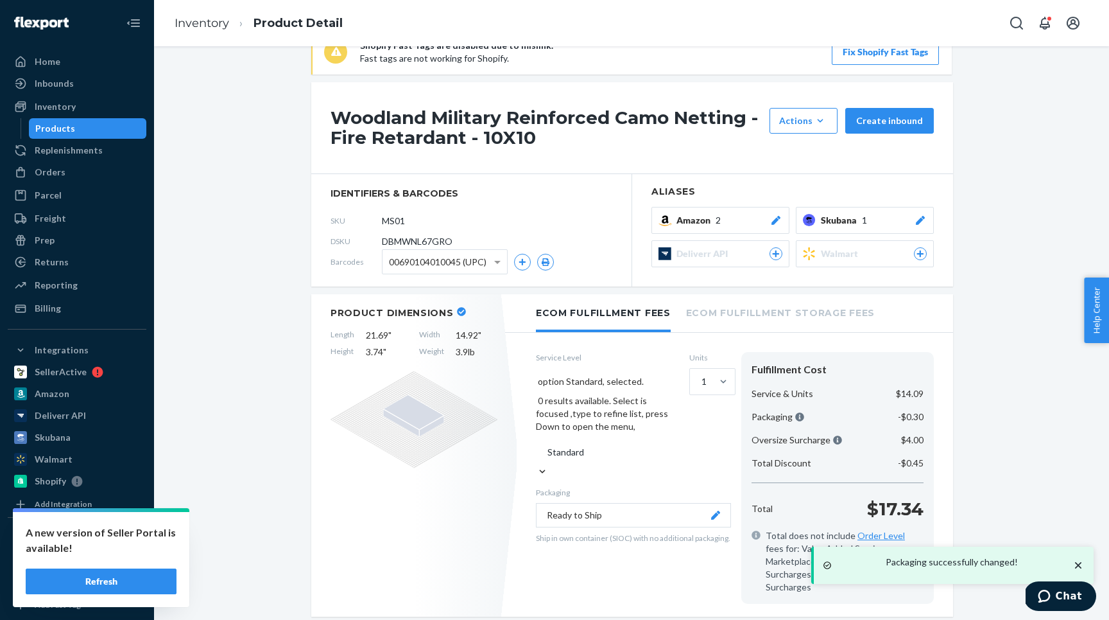
scroll to position [134, 0]
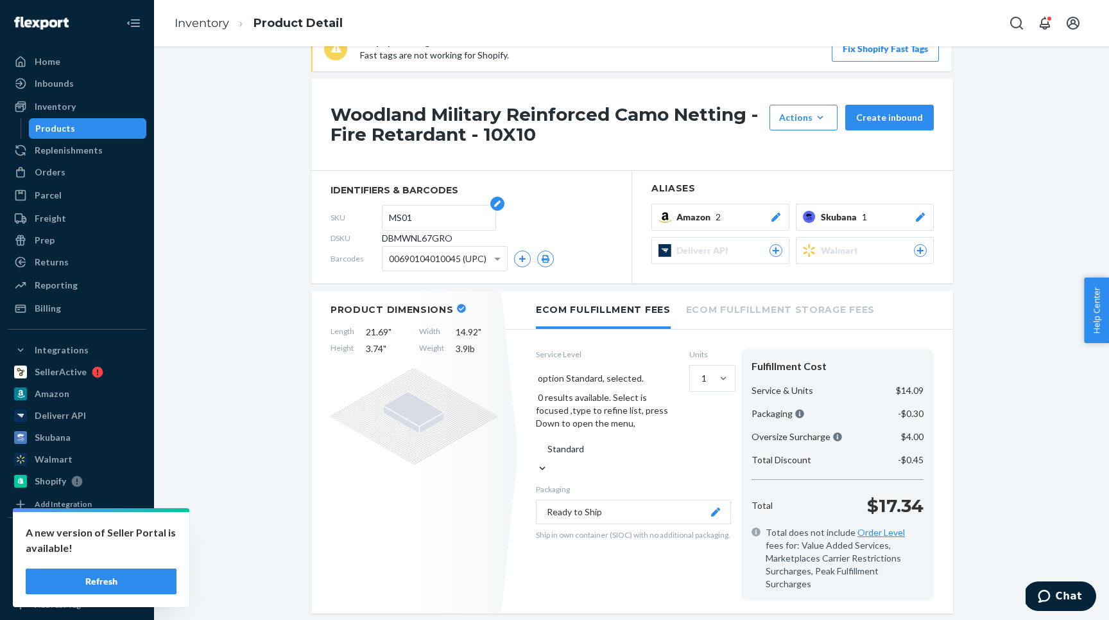
click at [397, 216] on input "MS01" at bounding box center [439, 217] width 100 height 24
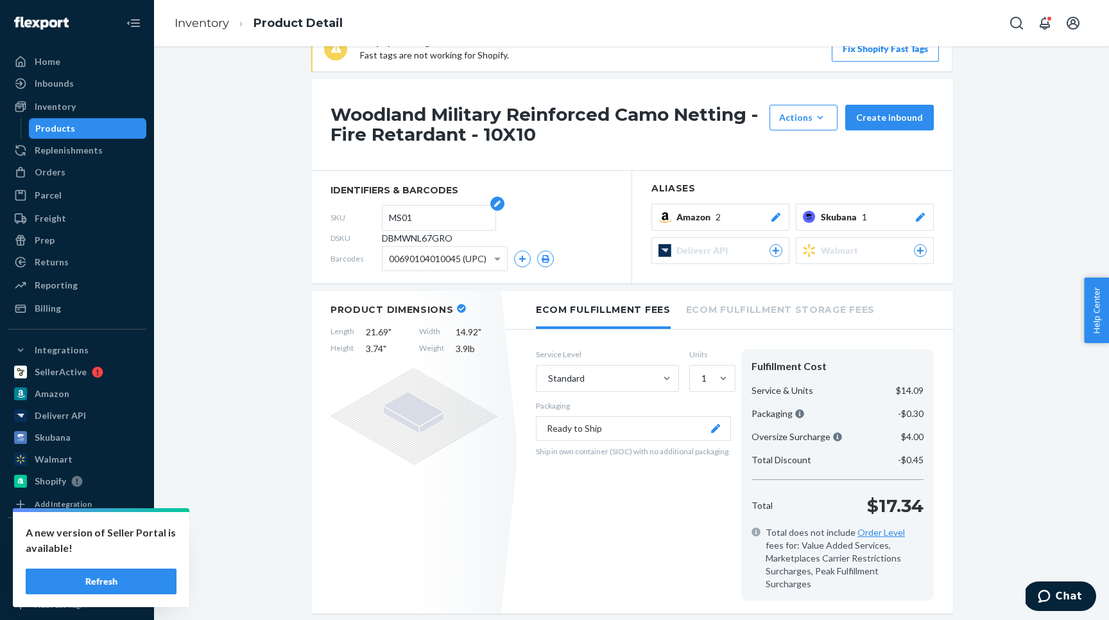
click at [397, 216] on input "MS01" at bounding box center [439, 217] width 100 height 24
click at [417, 238] on span "DBMWNL67GRO" at bounding box center [417, 238] width 71 height 13
copy span "DBMWNL67GRO"
click at [204, 28] on link "Inventory" at bounding box center [202, 23] width 55 height 14
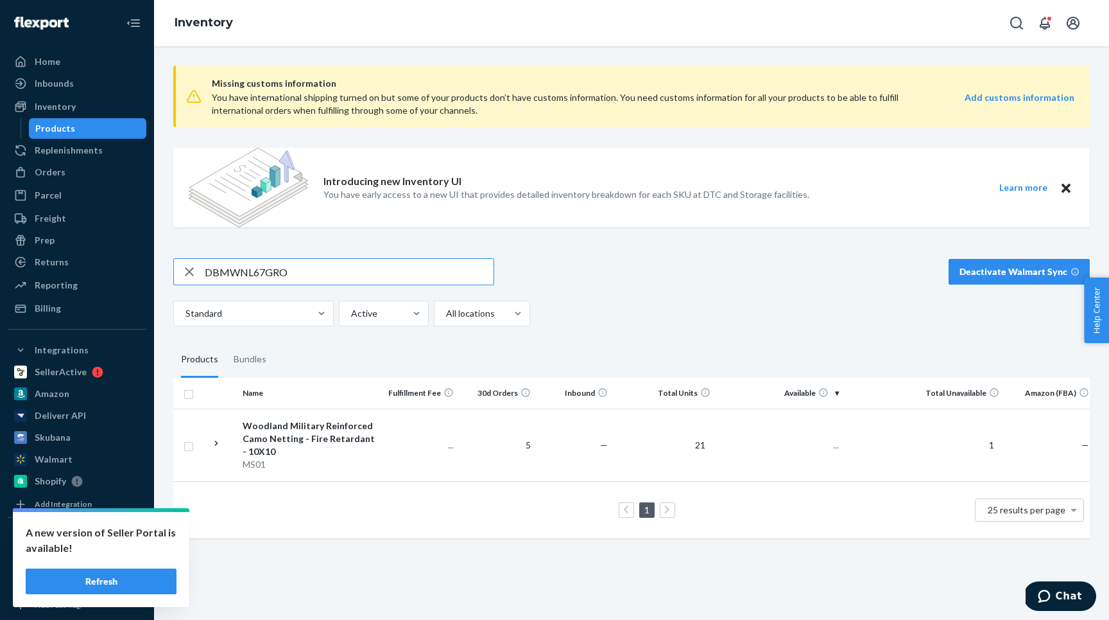
click at [257, 267] on input "DBMWNL67GRO" at bounding box center [349, 272] width 289 height 26
type input "MS01B"
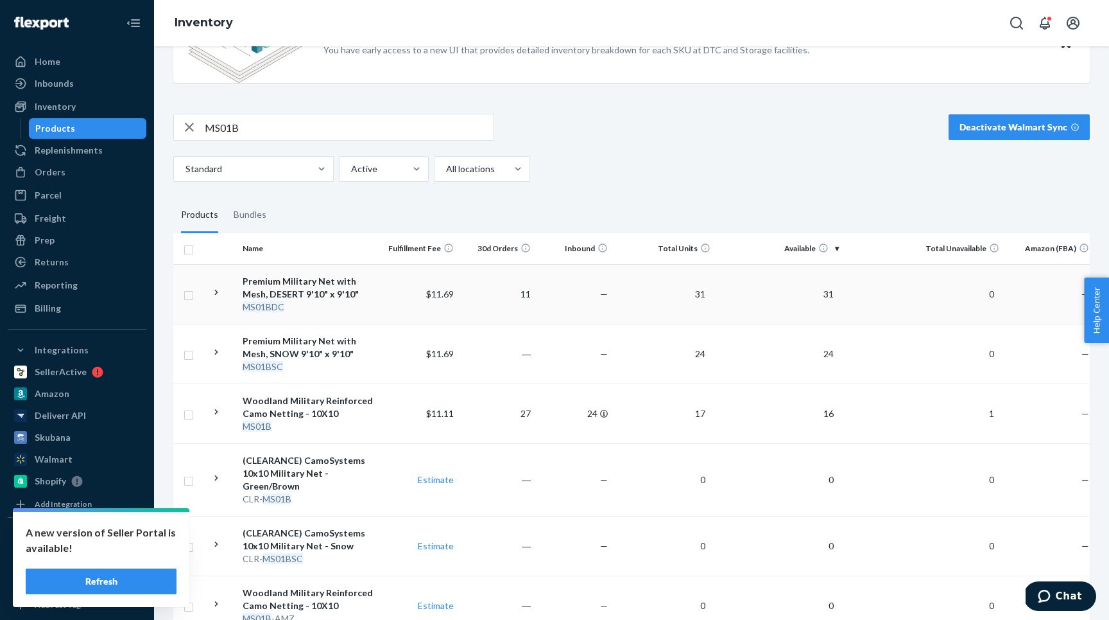
scroll to position [197, 0]
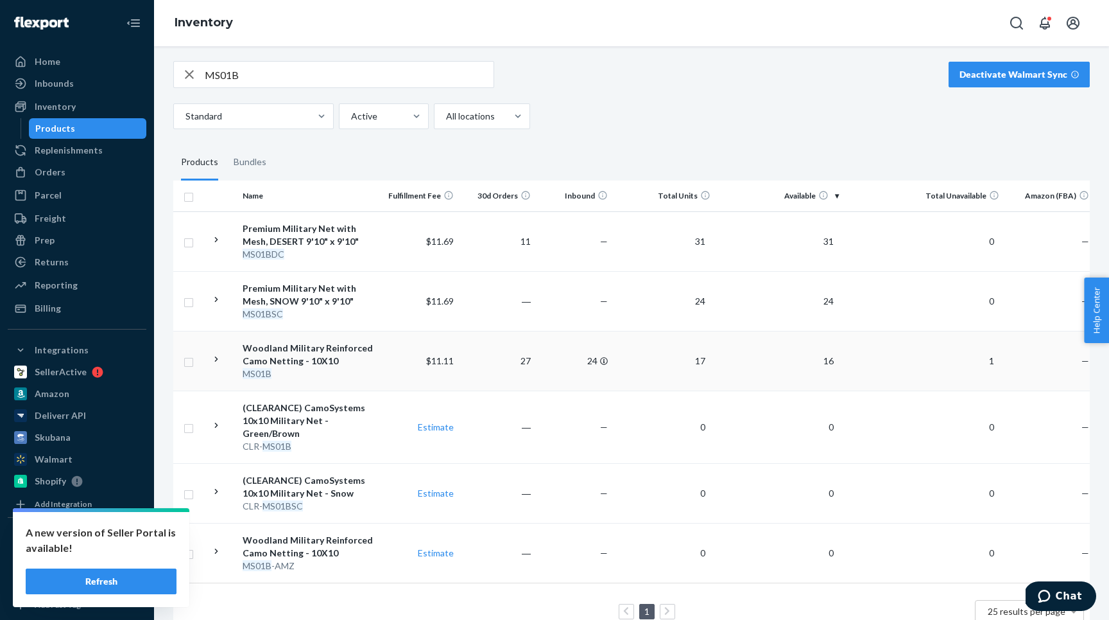
click at [214, 360] on icon at bounding box center [217, 359] width 12 height 12
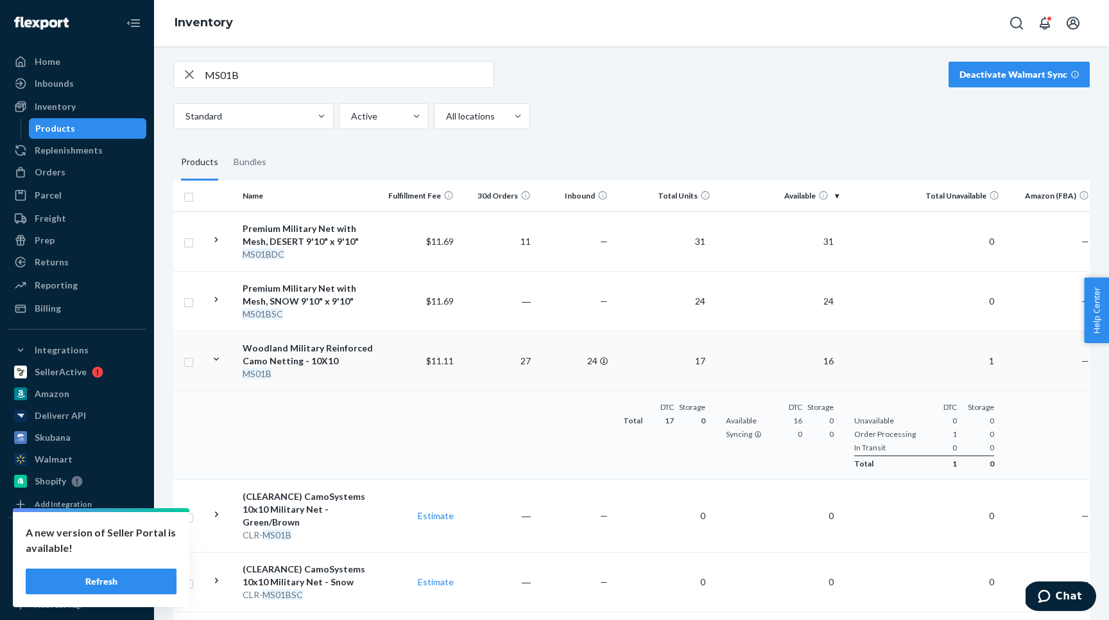
click at [347, 362] on div "Woodland Military Reinforced Camo Netting - 10X10" at bounding box center [310, 355] width 134 height 26
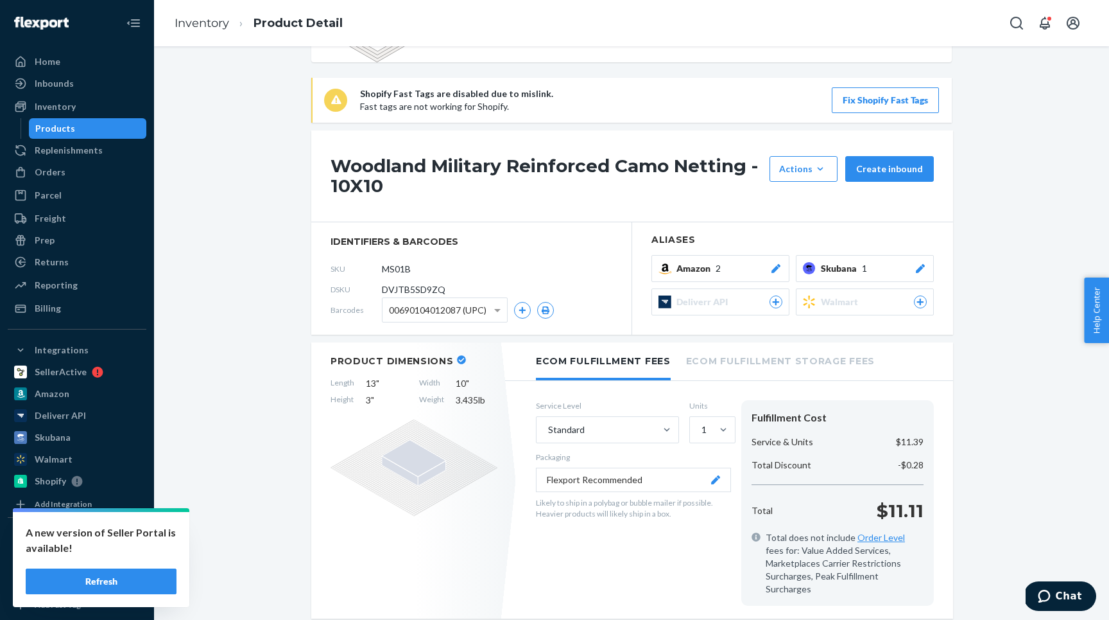
scroll to position [84, 0]
click at [196, 17] on link "Inventory" at bounding box center [202, 23] width 55 height 14
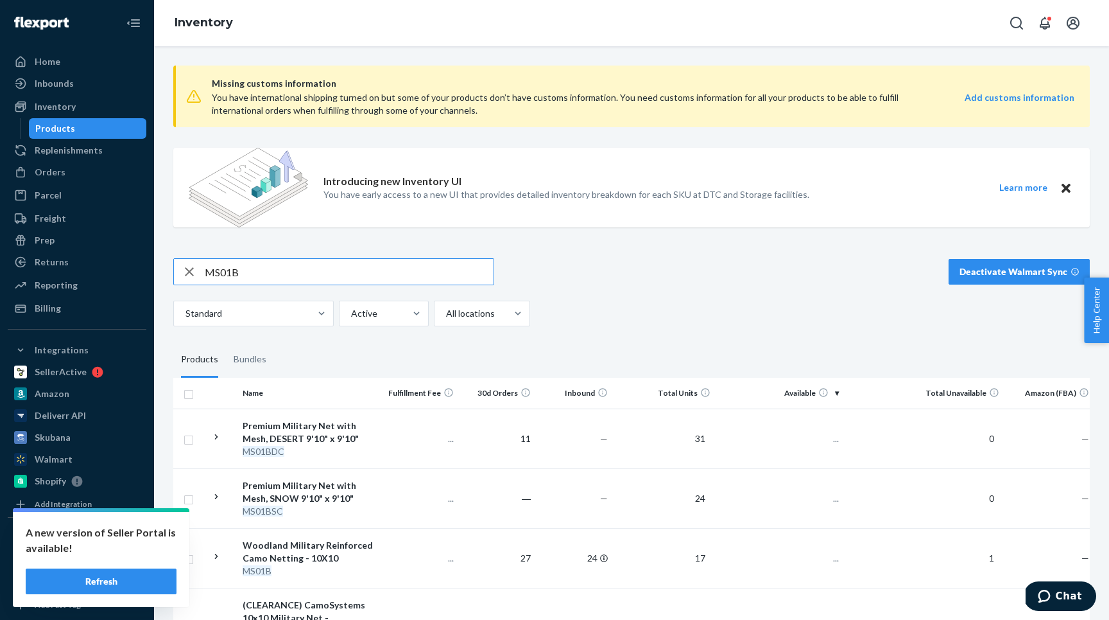
click at [246, 258] on div "MS01B" at bounding box center [333, 271] width 321 height 27
click at [243, 272] on input "MS01B" at bounding box center [349, 272] width 289 height 26
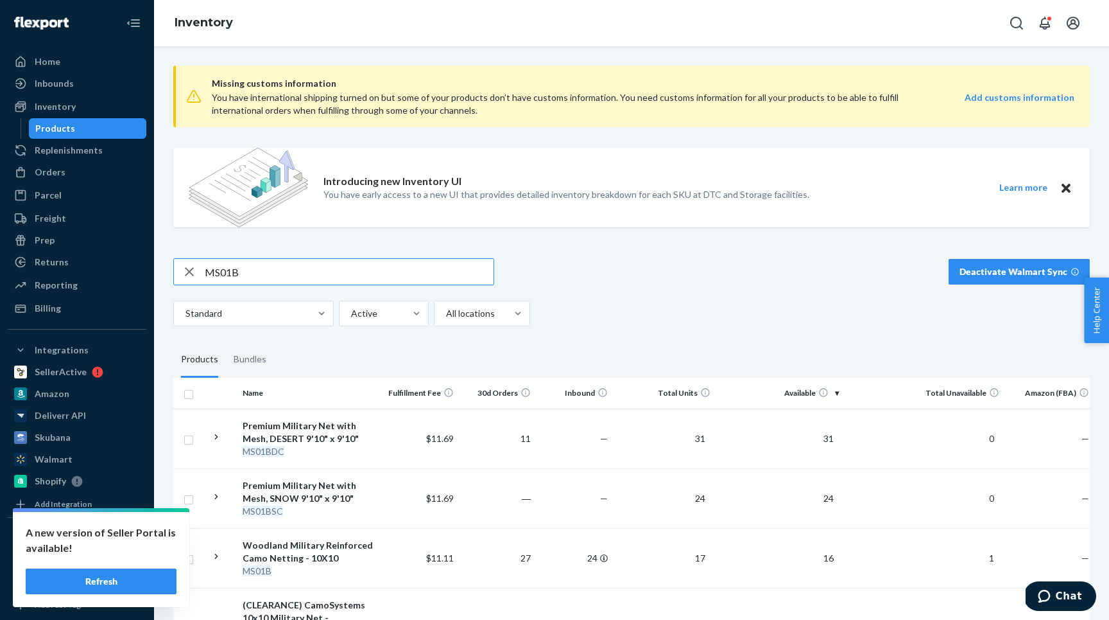
click at [243, 272] on input "MS01B" at bounding box center [349, 272] width 289 height 26
paste input "DD06"
type input "DD06"
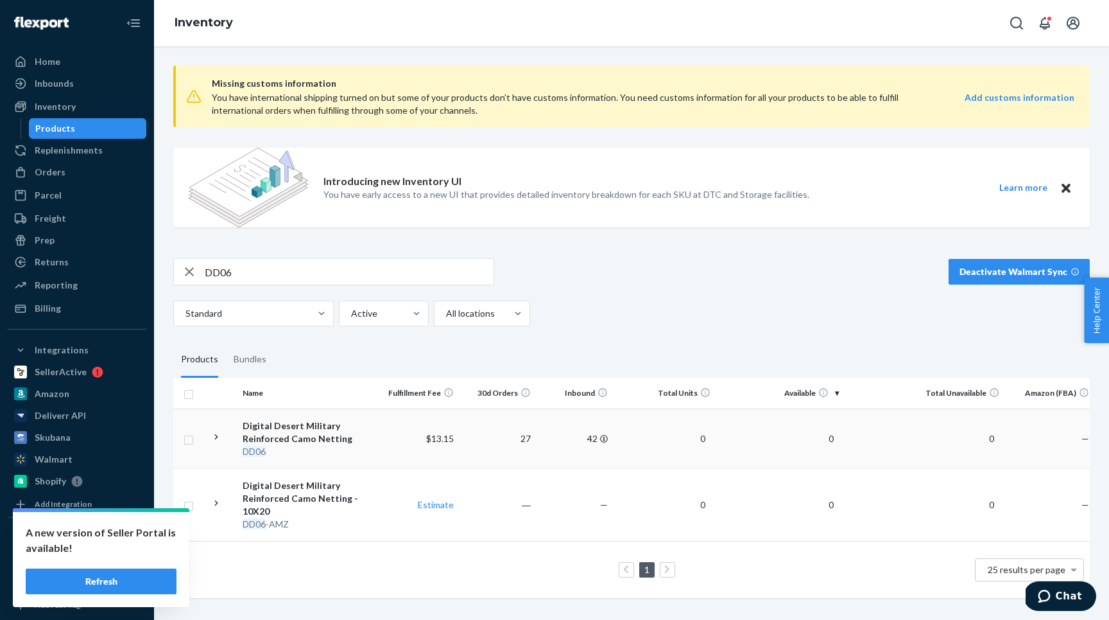
click at [218, 433] on icon at bounding box center [217, 437] width 12 height 12
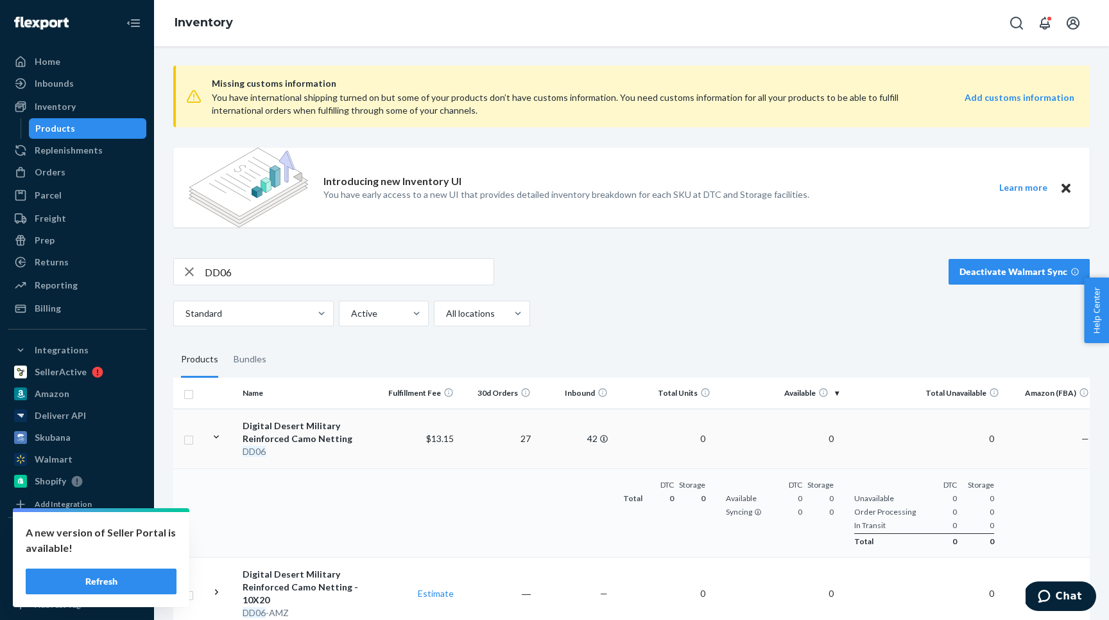
scroll to position [1, 0]
click at [368, 448] on div "DD06" at bounding box center [310, 450] width 134 height 13
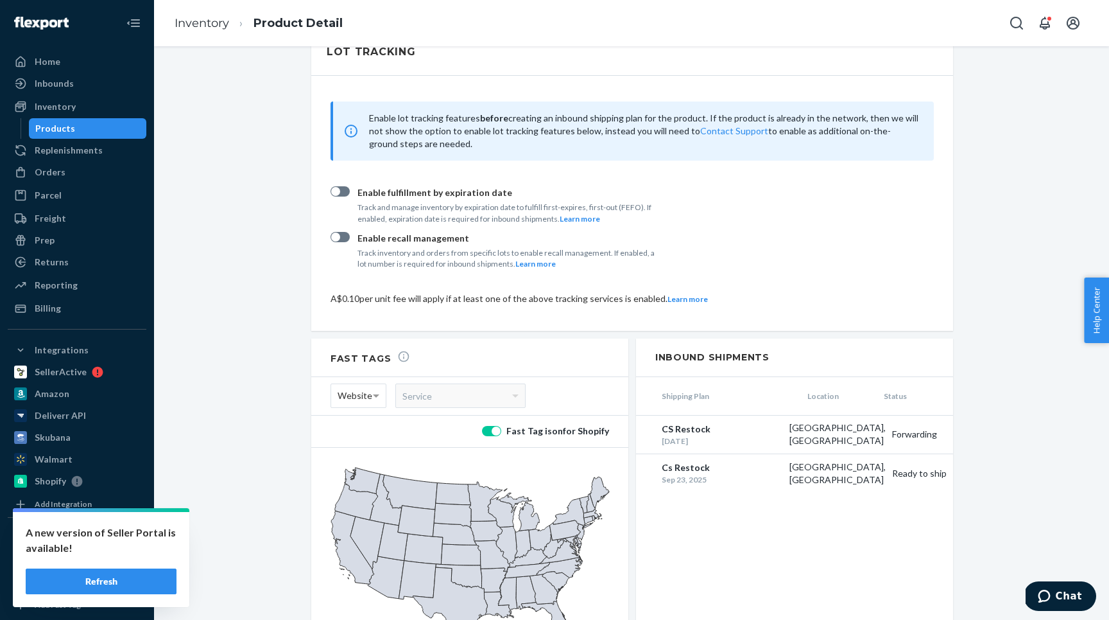
scroll to position [1473, 0]
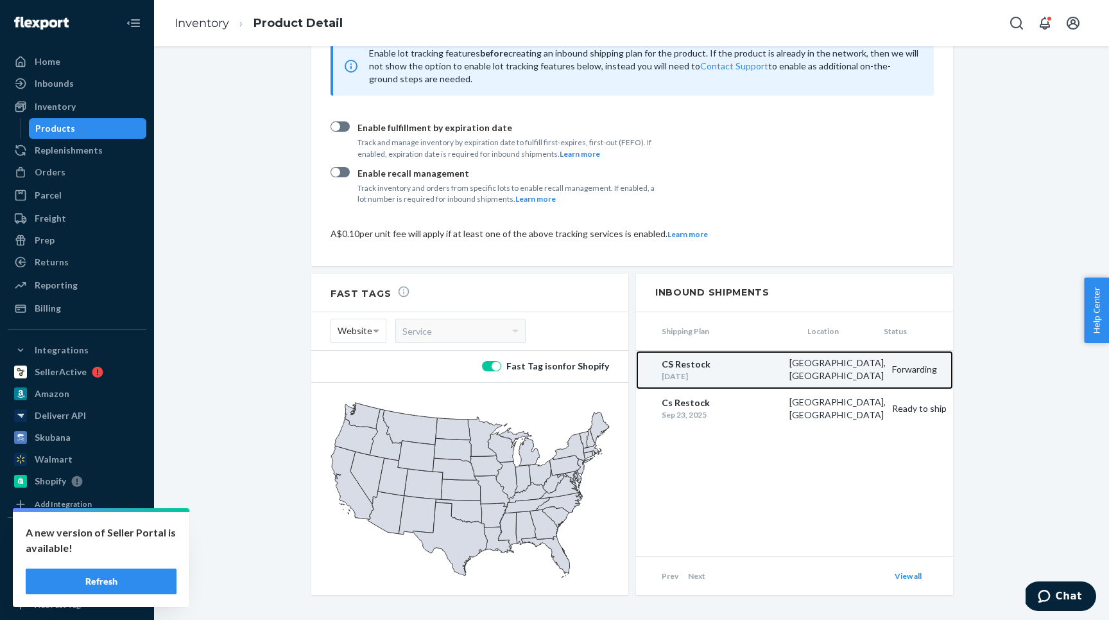
click at [751, 358] on div "CS Restock" at bounding box center [722, 364] width 121 height 13
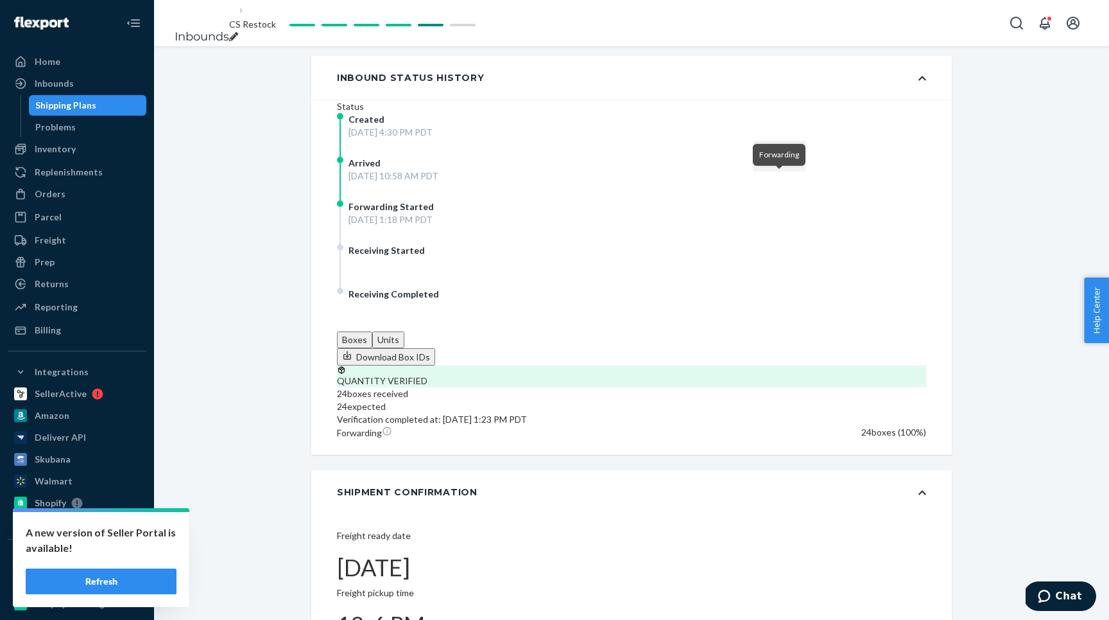
scroll to position [241, 0]
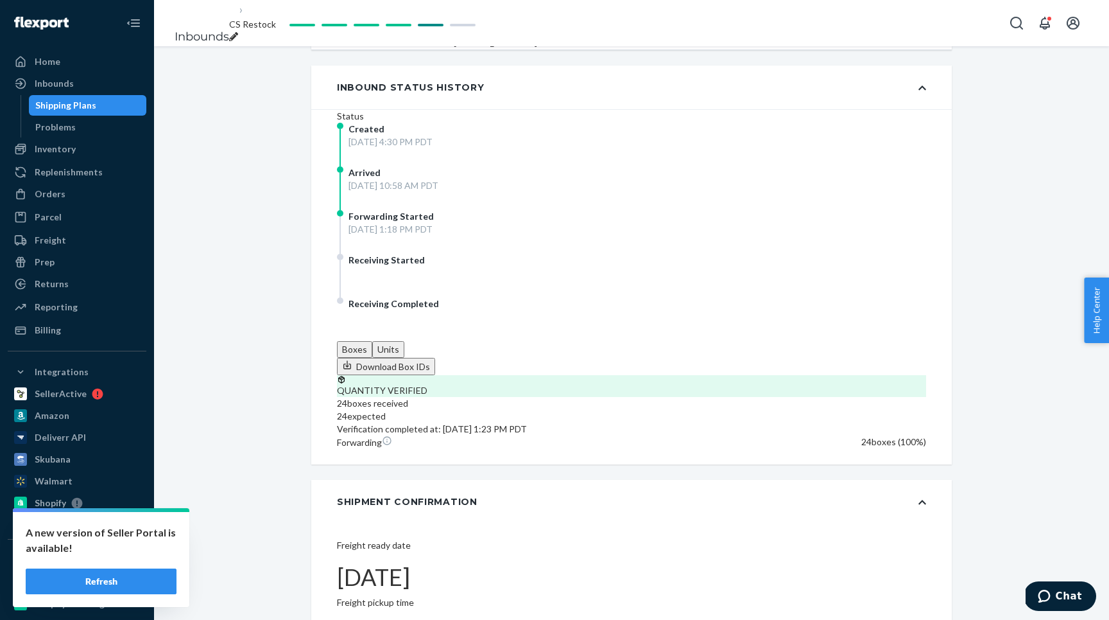
click at [404, 341] on button "Units" at bounding box center [388, 349] width 32 height 17
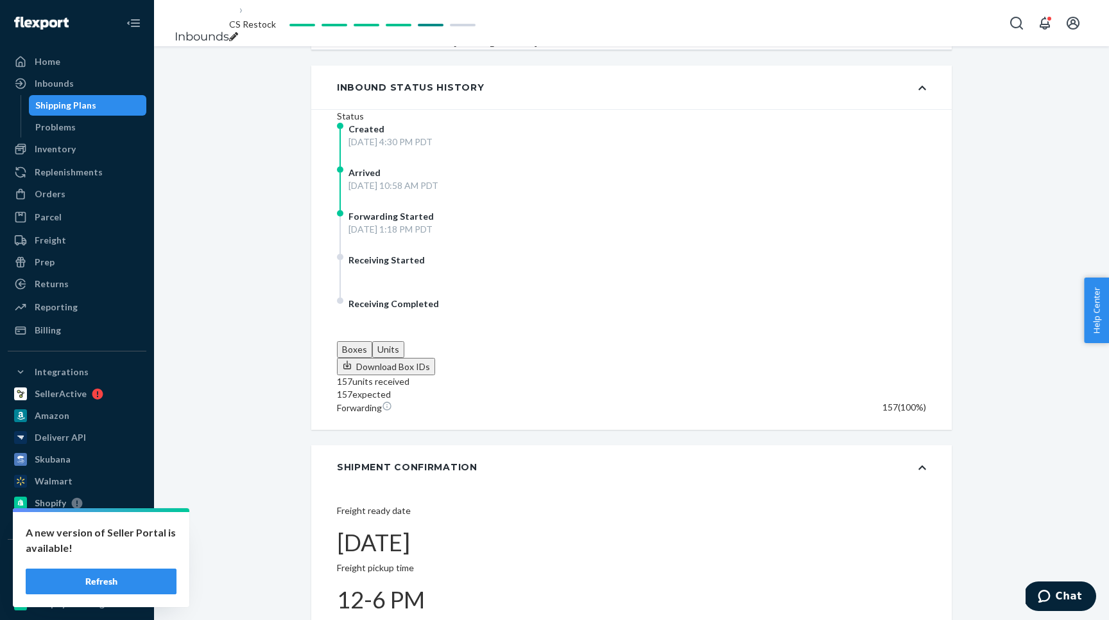
click at [372, 341] on button "Boxes" at bounding box center [354, 349] width 35 height 17
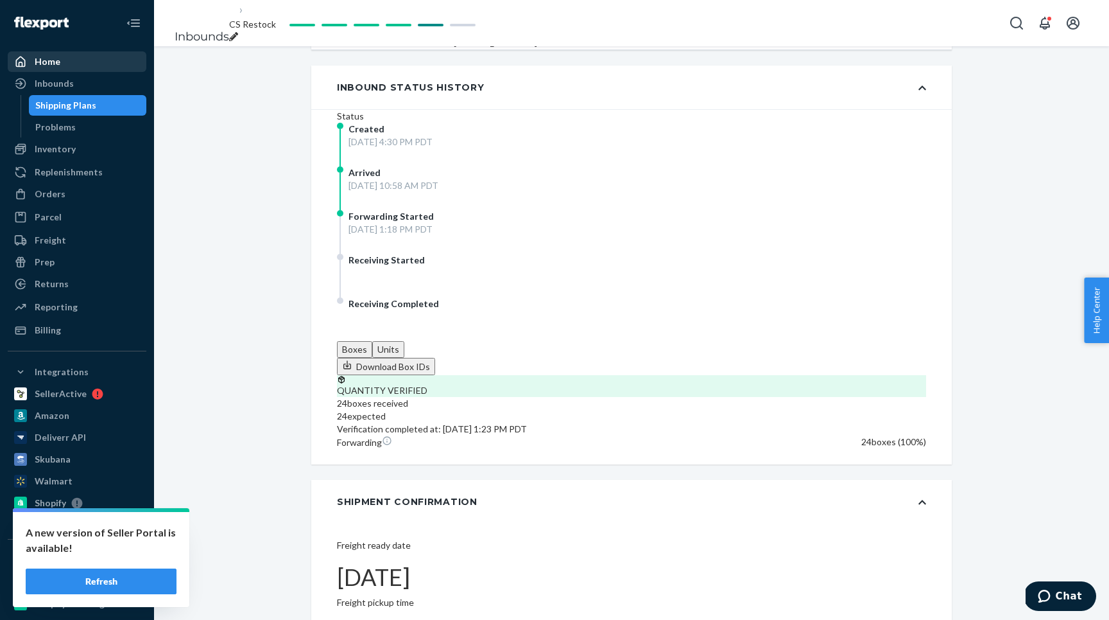
click at [43, 52] on link "Home" at bounding box center [77, 61] width 139 height 21
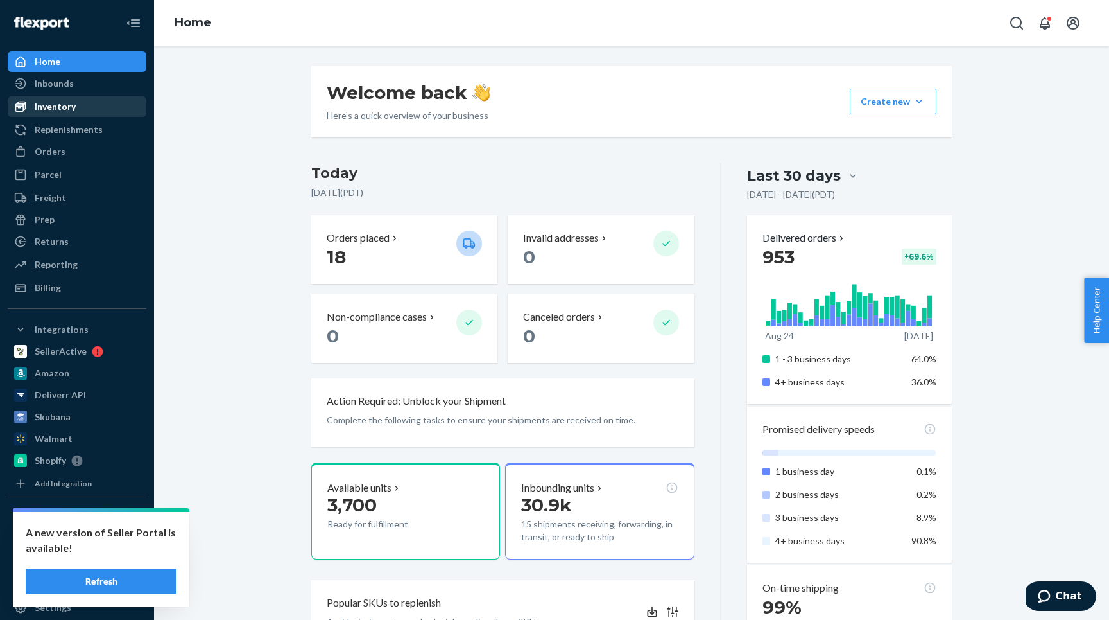
click at [44, 101] on div "Inventory" at bounding box center [55, 106] width 41 height 13
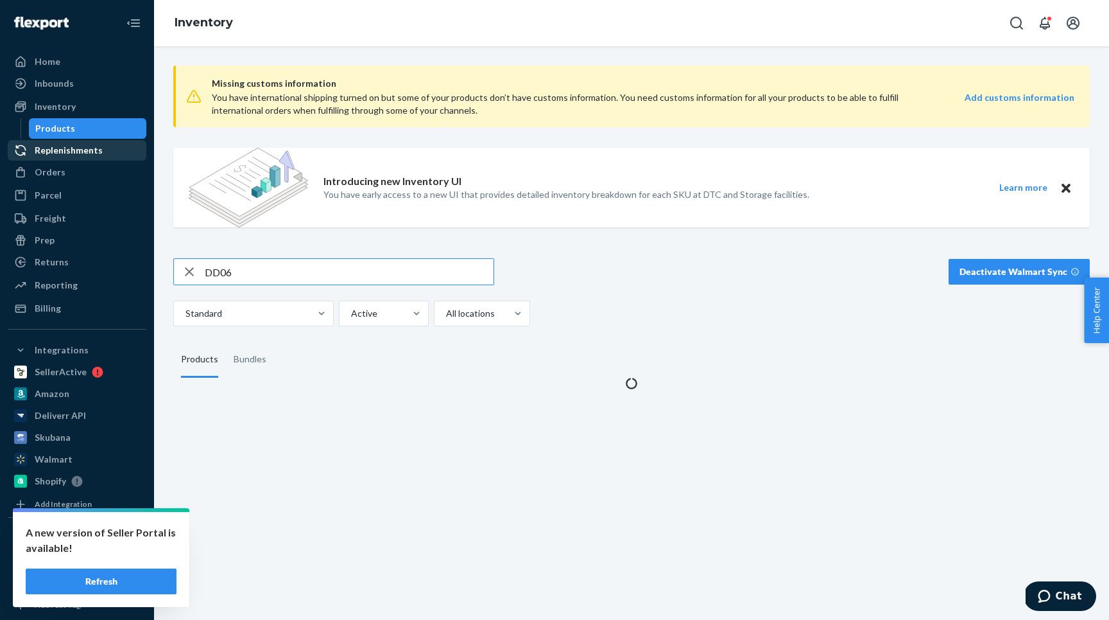
click at [63, 149] on div "Replenishments" at bounding box center [69, 150] width 68 height 13
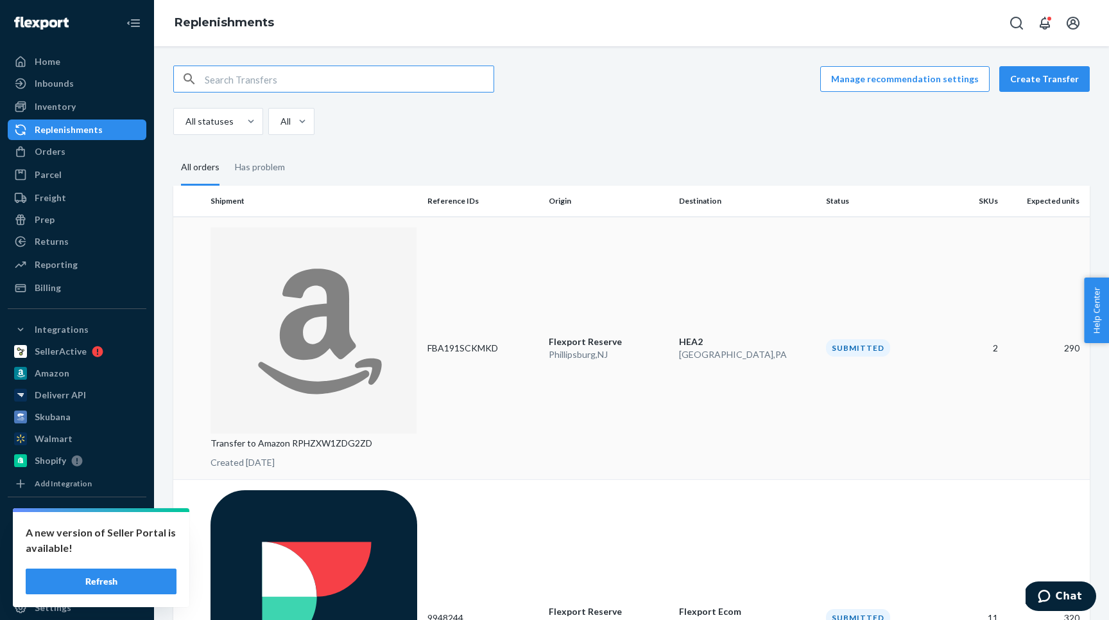
click at [415, 227] on div "Transfer to Amazon RPHZXW1ZDG2ZD Created [DATE]" at bounding box center [314, 348] width 207 height 242
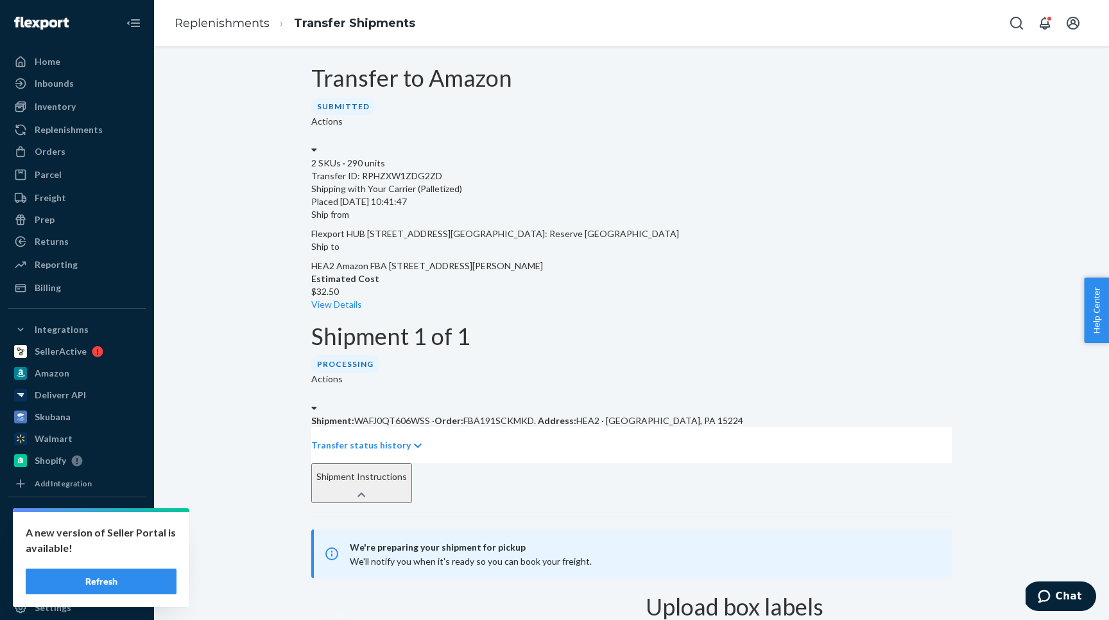
click at [543, 260] on span "HEA2 Amazon FBA [STREET_ADDRESS][PERSON_NAME]" at bounding box center [427, 265] width 232 height 11
click at [504, 415] on span "FBA191SCKMKD ." at bounding box center [500, 420] width 73 height 11
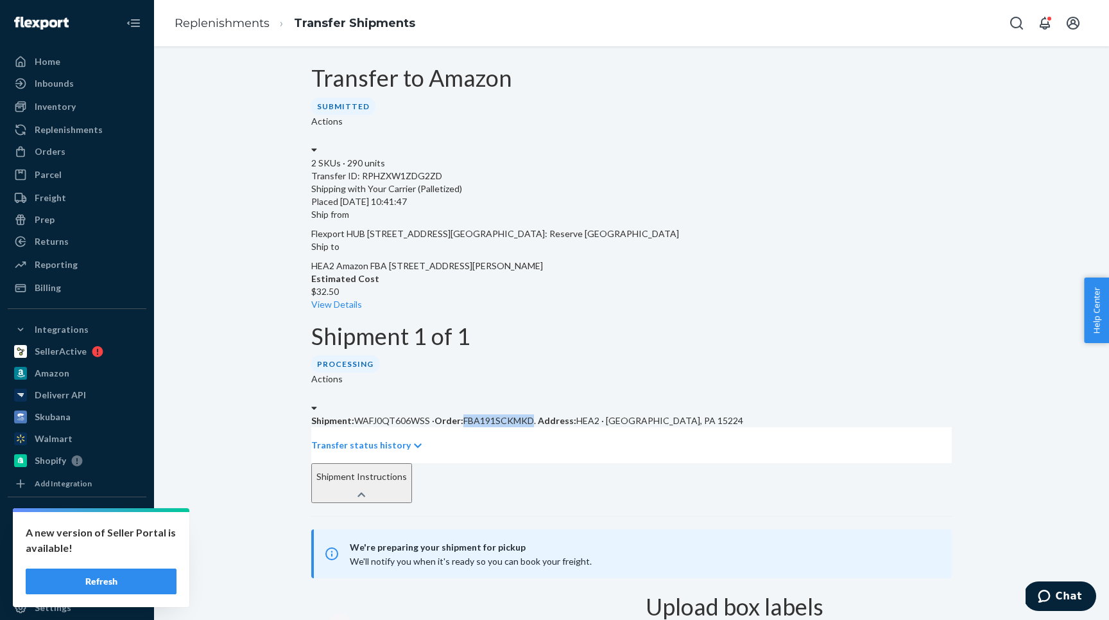
copy span "FBA191SCKMKD"
